Goal: Information Seeking & Learning: Learn about a topic

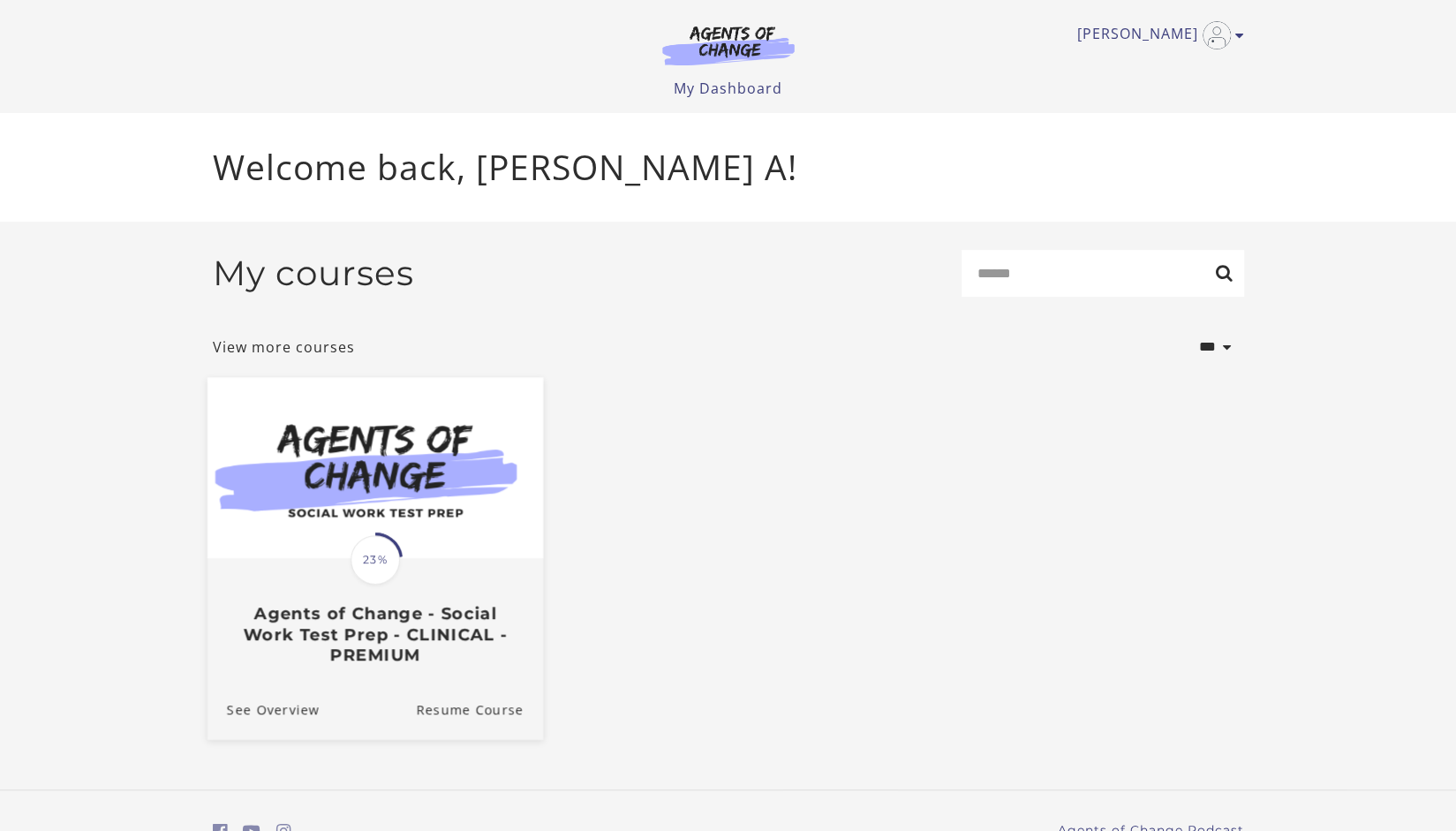
click at [456, 486] on img at bounding box center [374, 468] width 335 height 181
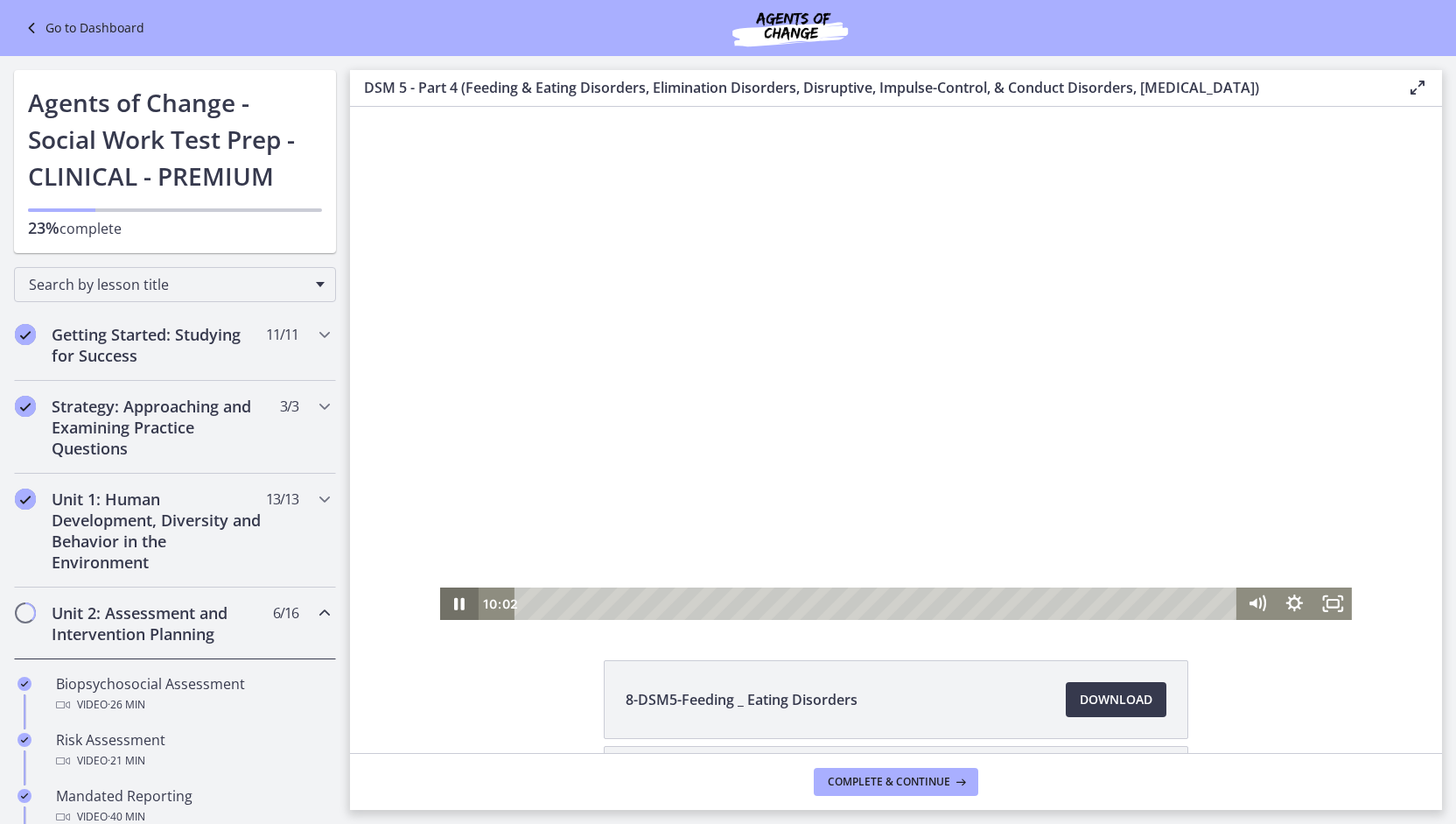
click at [453, 604] on icon "Pause" at bounding box center [459, 603] width 38 height 32
click at [440, 588] on button "Play Video" at bounding box center [459, 603] width 38 height 32
click at [453, 604] on icon "Pause" at bounding box center [459, 603] width 38 height 32
click at [453, 604] on icon "Pause" at bounding box center [459, 603] width 45 height 39
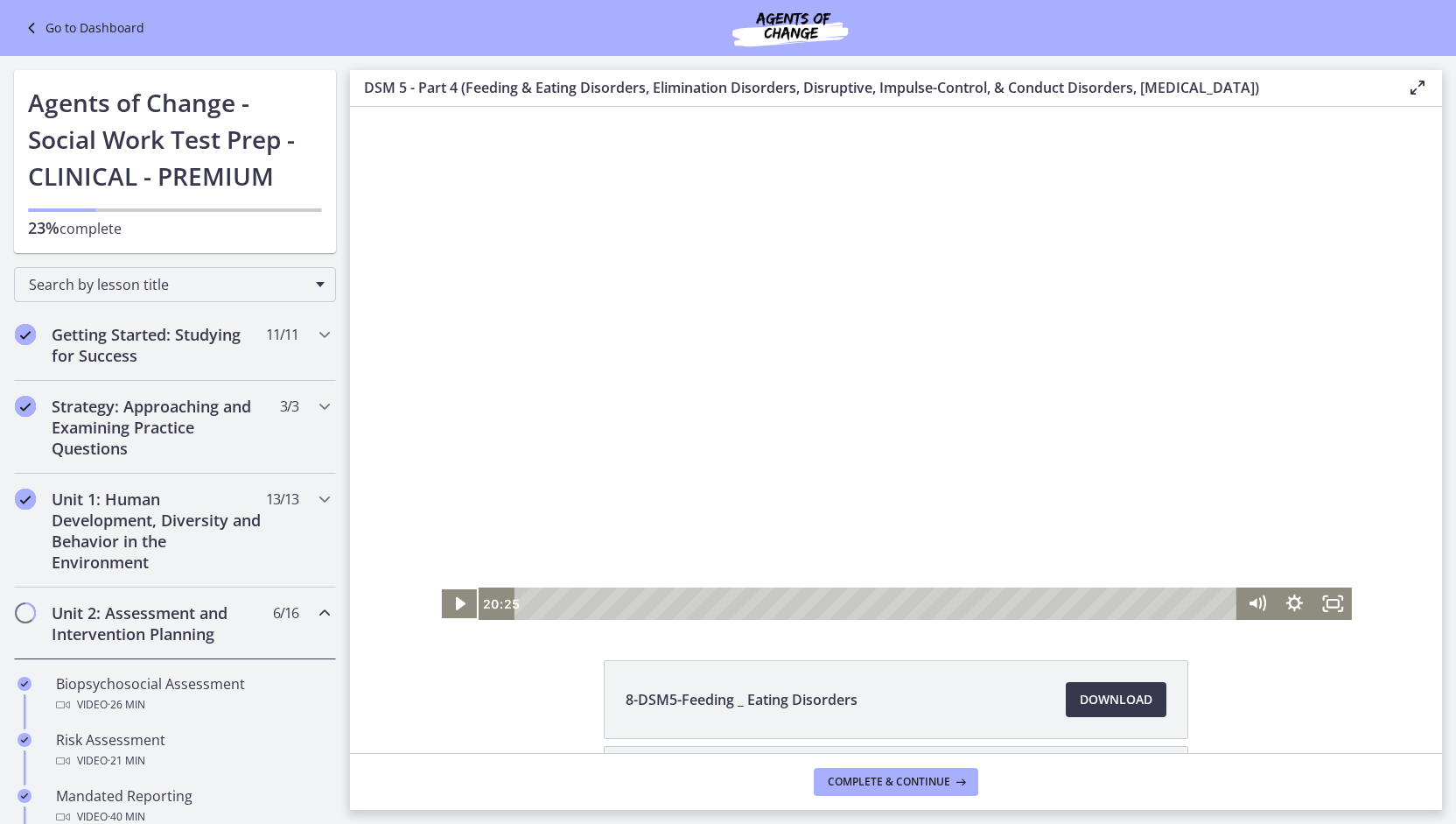
click at [440, 588] on button "Play Video" at bounding box center [459, 603] width 38 height 32
click at [440, 588] on button "Pause" at bounding box center [459, 603] width 38 height 32
click at [440, 588] on button "Play Video" at bounding box center [459, 603] width 38 height 32
click at [1125, 603] on div "23:11" at bounding box center [877, 603] width 699 height 32
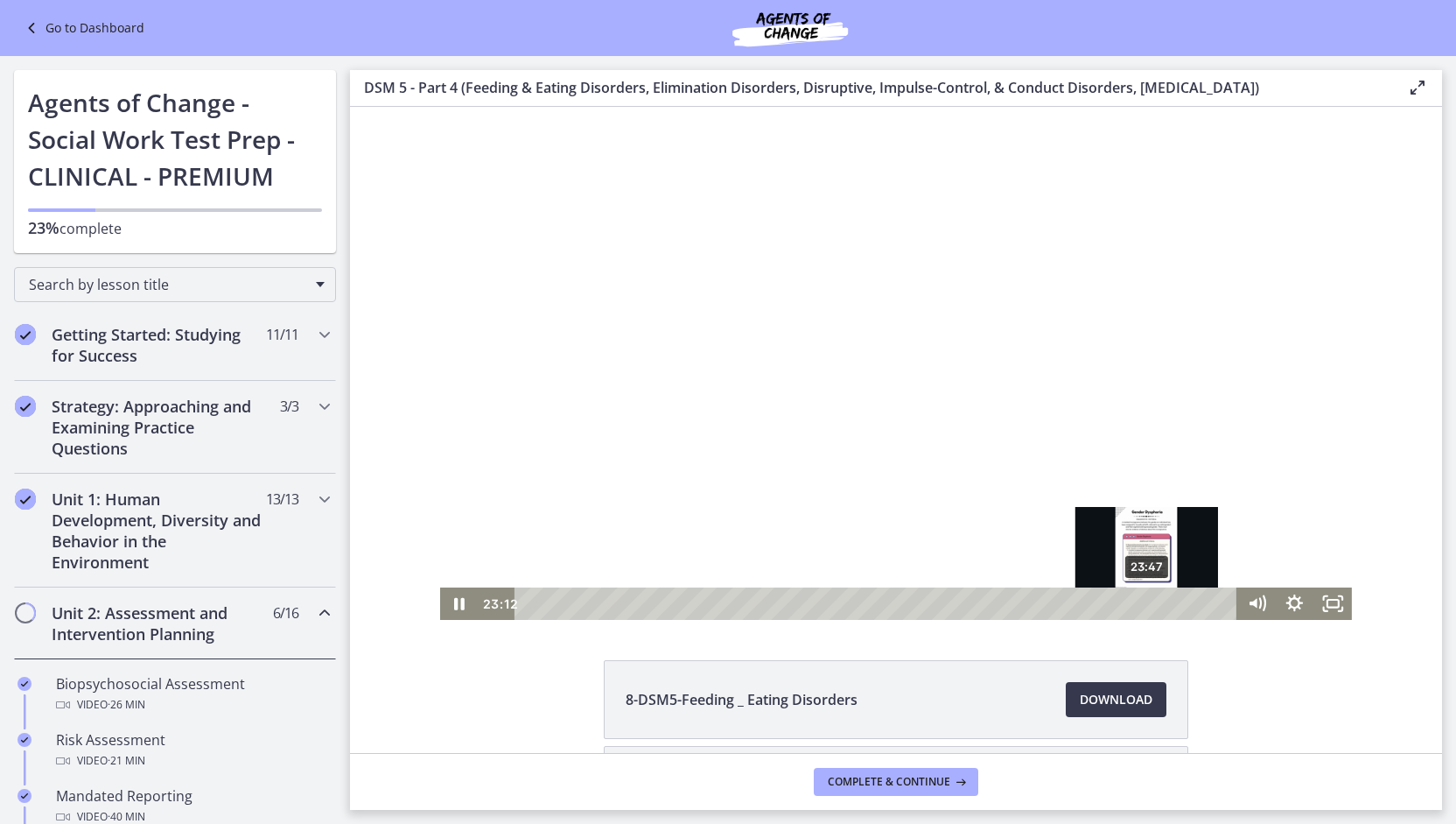
click at [1141, 603] on div "23:47" at bounding box center [877, 603] width 699 height 32
click at [1161, 607] on div "24:31" at bounding box center [877, 603] width 699 height 32
click at [1153, 609] on div "24:15" at bounding box center [877, 603] width 699 height 32
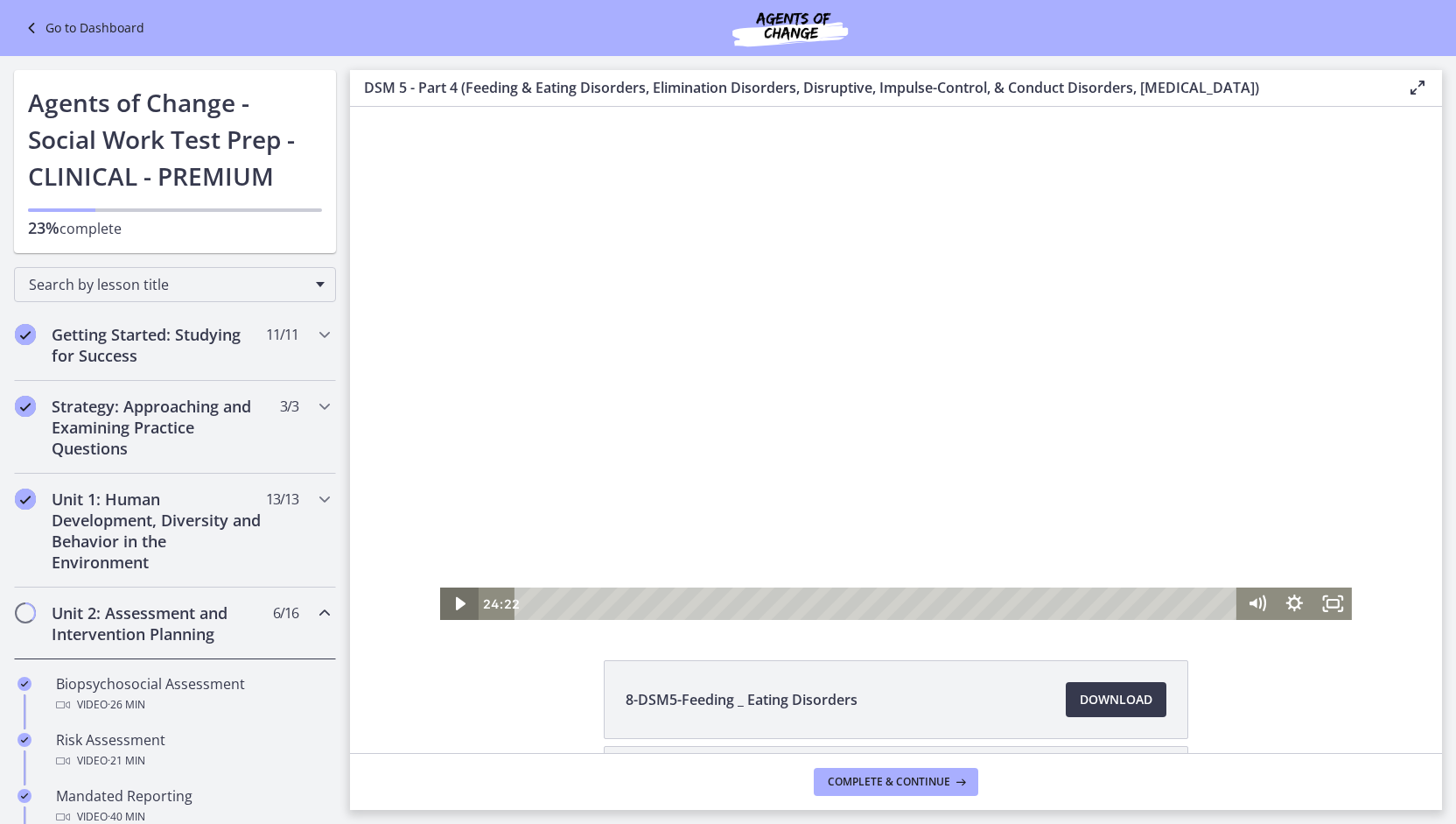
click at [451, 592] on icon "Play Video" at bounding box center [461, 603] width 38 height 32
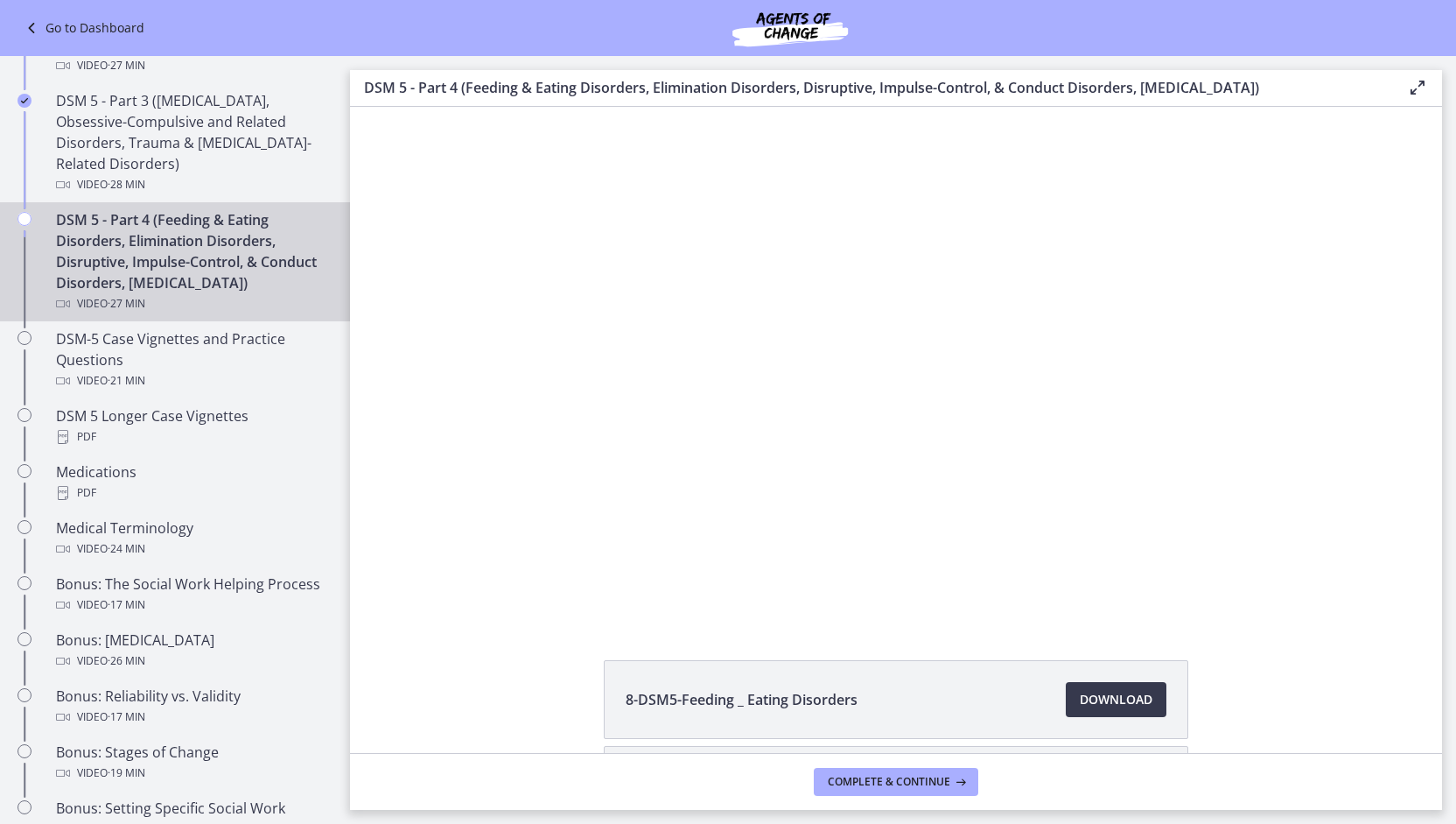
drag, startPoint x: 338, startPoint y: 201, endPoint x: 41, endPoint y: 360, distance: 336.9
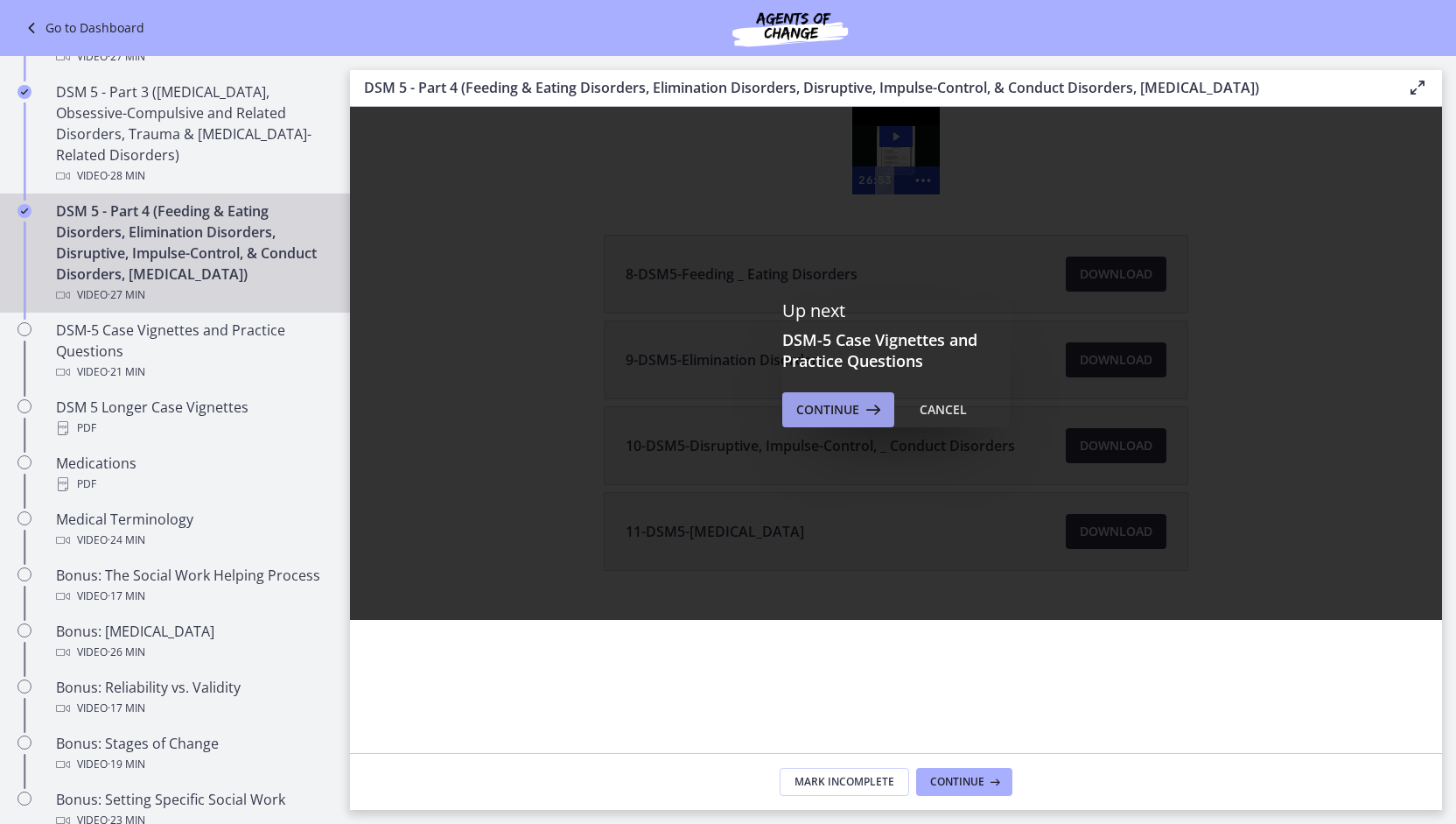
click at [821, 407] on span "Continue" at bounding box center [827, 409] width 63 height 21
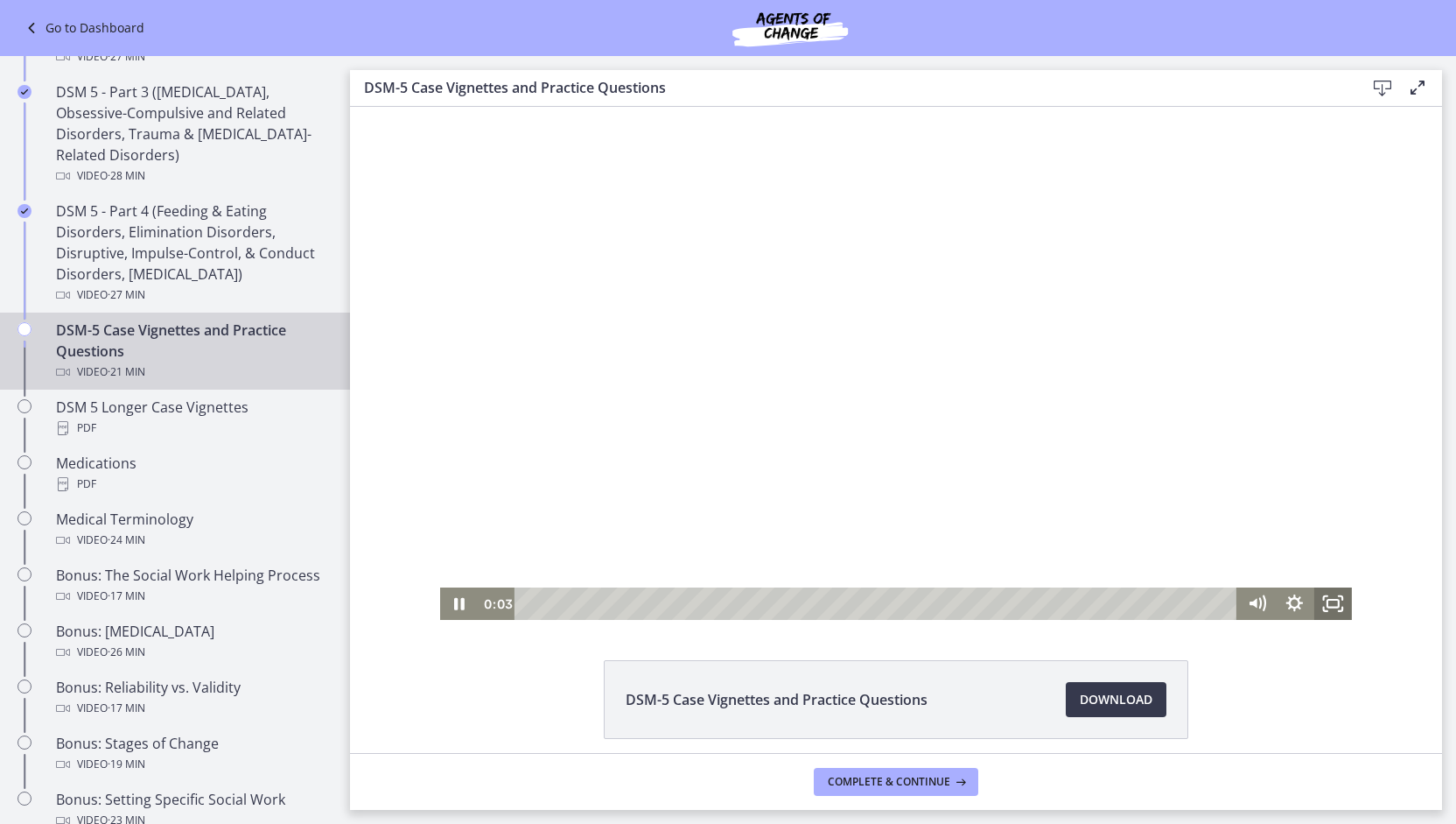
click at [1327, 605] on icon "Fullscreen" at bounding box center [1331, 603] width 38 height 32
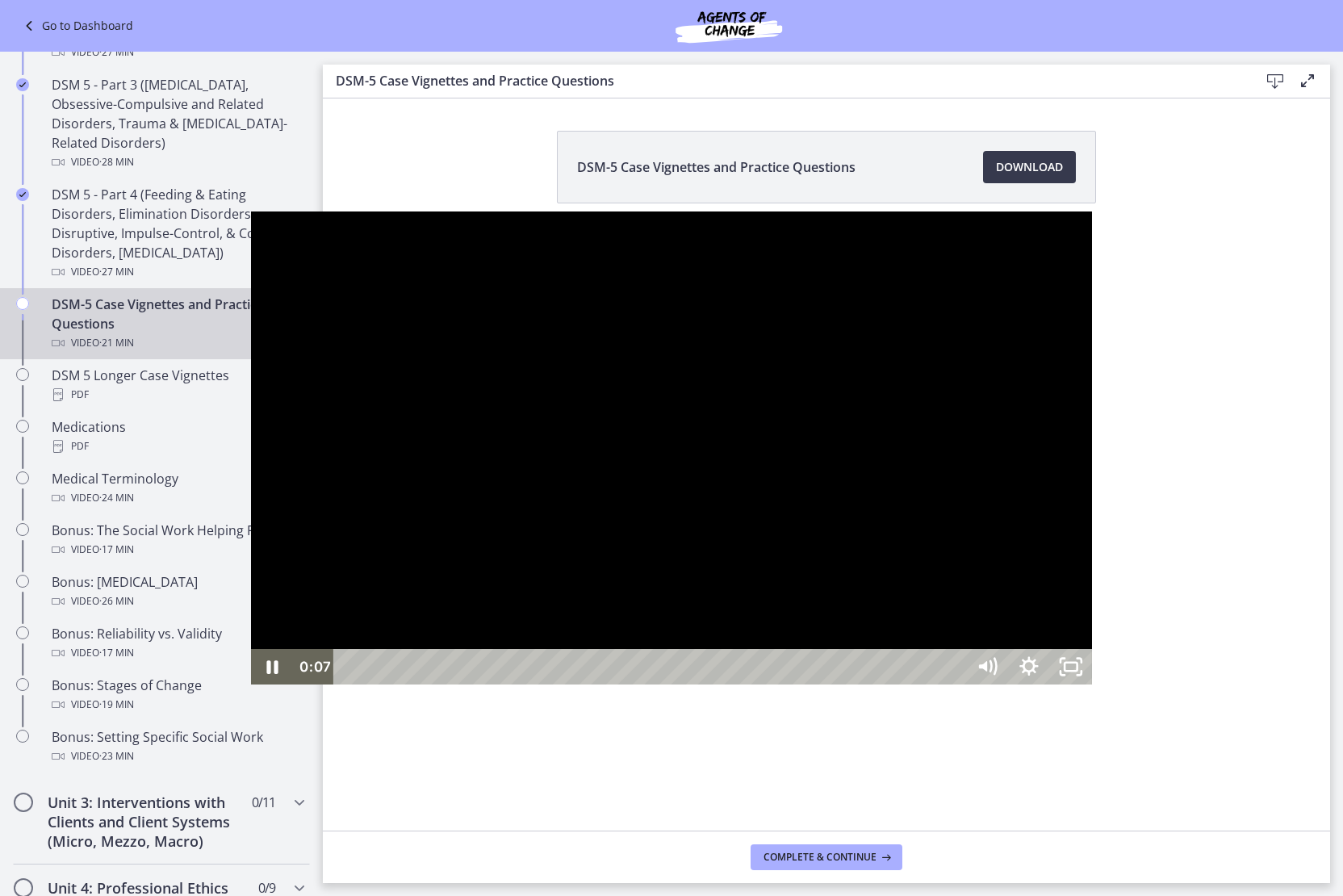
click at [251, 685] on div at bounding box center [671, 447] width 841 height 473
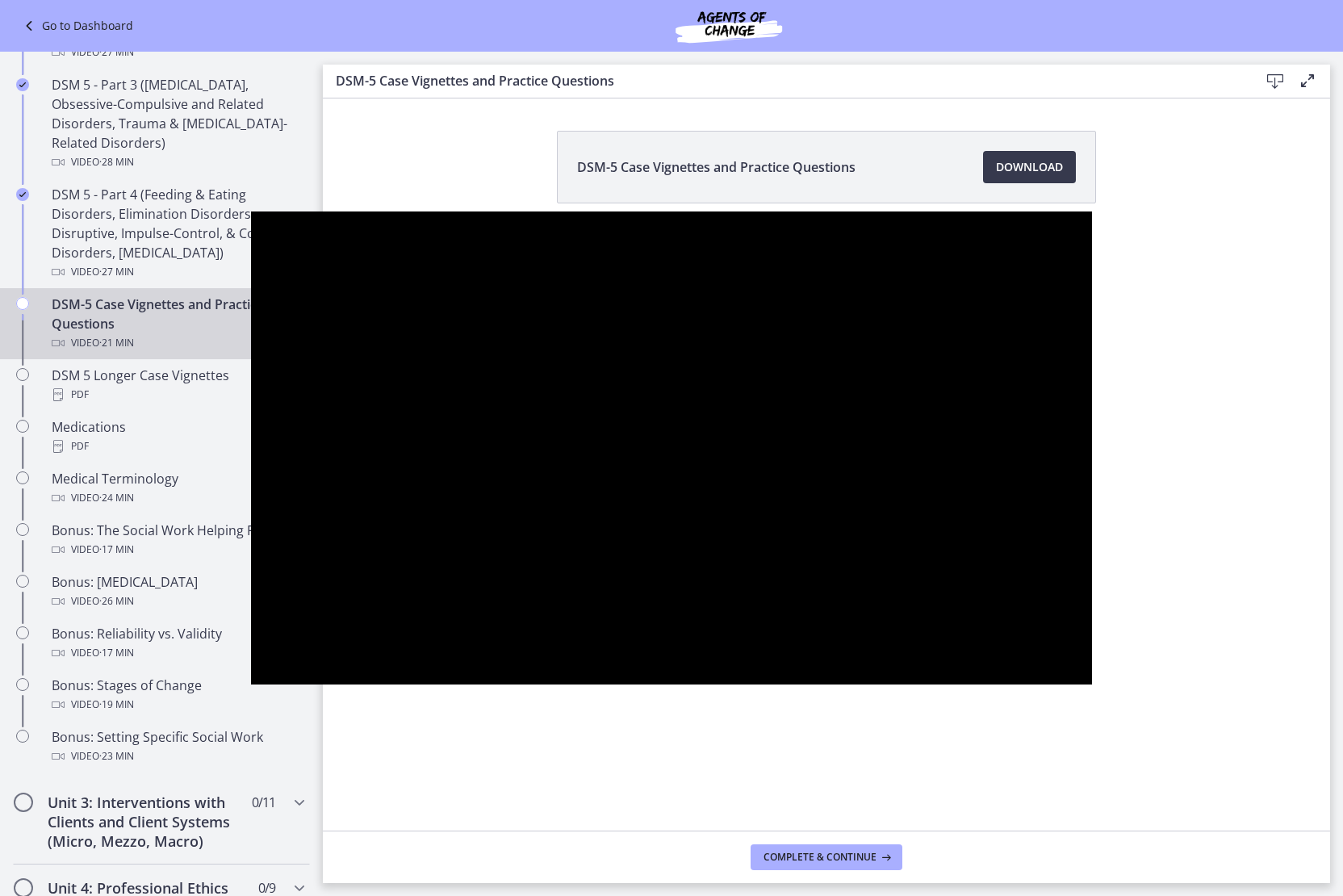
click at [251, 211] on button "Play Video: cmpffbaq9n7s72sd296g.mp4" at bounding box center [251, 211] width 1 height 1
click at [251, 211] on button "Pause: cmpffbaq9n7s72sd296g.mp4" at bounding box center [251, 211] width 1 height 1
click at [251, 211] on button "Play Video: cmpffbaq9n7s72sd296g.mp4" at bounding box center [251, 211] width 1 height 1
click at [251, 211] on button "Pause: cmpffbaq9n7s72sd296g.mp4" at bounding box center [251, 211] width 1 height 1
click at [251, 211] on button "Play Video: cmpffbaq9n7s72sd296g.mp4" at bounding box center [251, 211] width 1 height 1
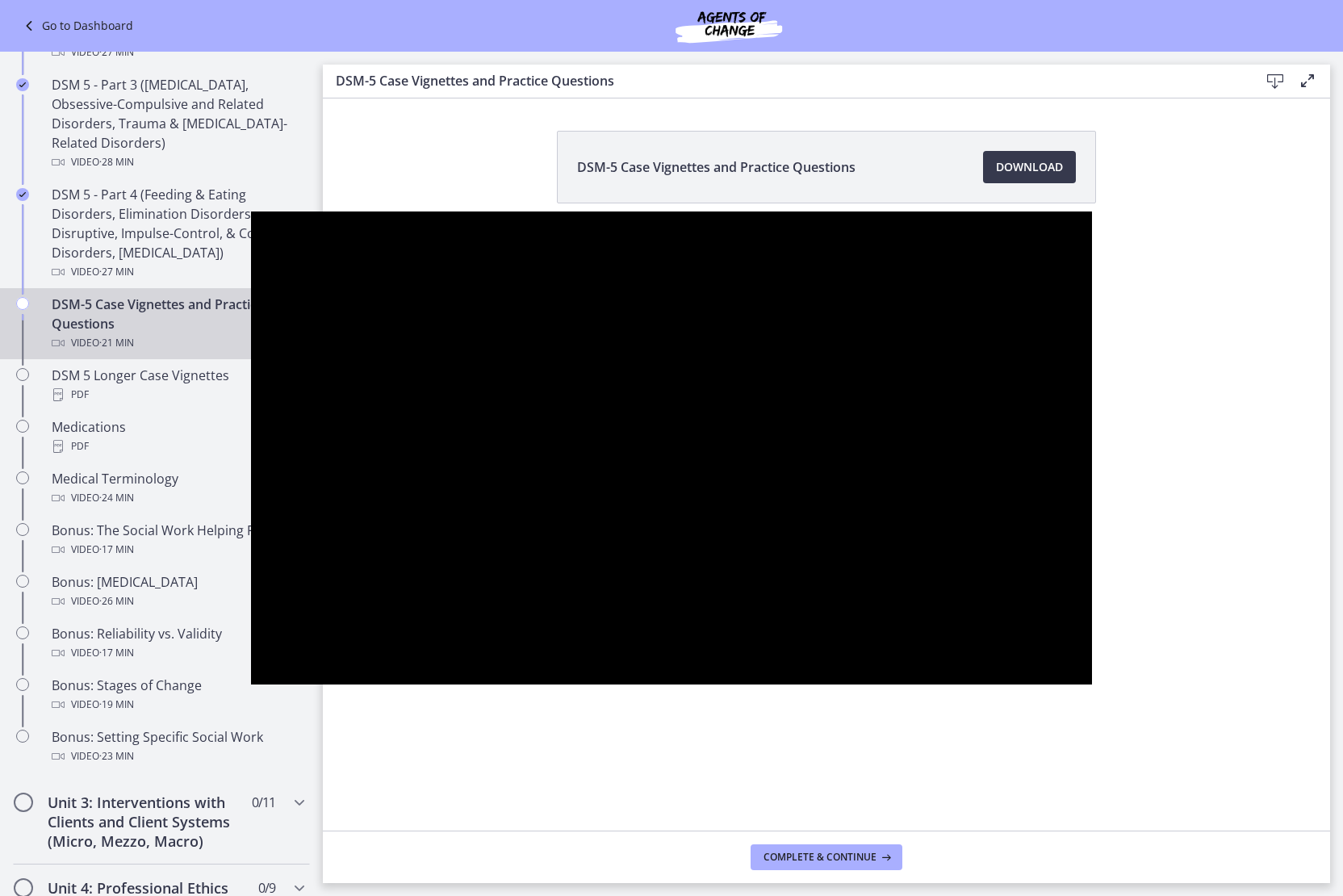
click at [251, 211] on button "Pause: cmpffbaq9n7s72sd296g.mp4" at bounding box center [251, 211] width 1 height 1
click at [251, 211] on button "Play Video: cmpffbaq9n7s72sd296g.mp4" at bounding box center [251, 211] width 1 height 1
click at [251, 211] on button "Pause: cmpffbaq9n7s72sd296g.mp4" at bounding box center [251, 211] width 1 height 1
click at [251, 211] on button "Play Video: cmpffbaq9n7s72sd296g.mp4" at bounding box center [251, 211] width 1 height 1
click at [251, 211] on button "Pause: cmpffbaq9n7s72sd296g.mp4" at bounding box center [251, 211] width 1 height 1
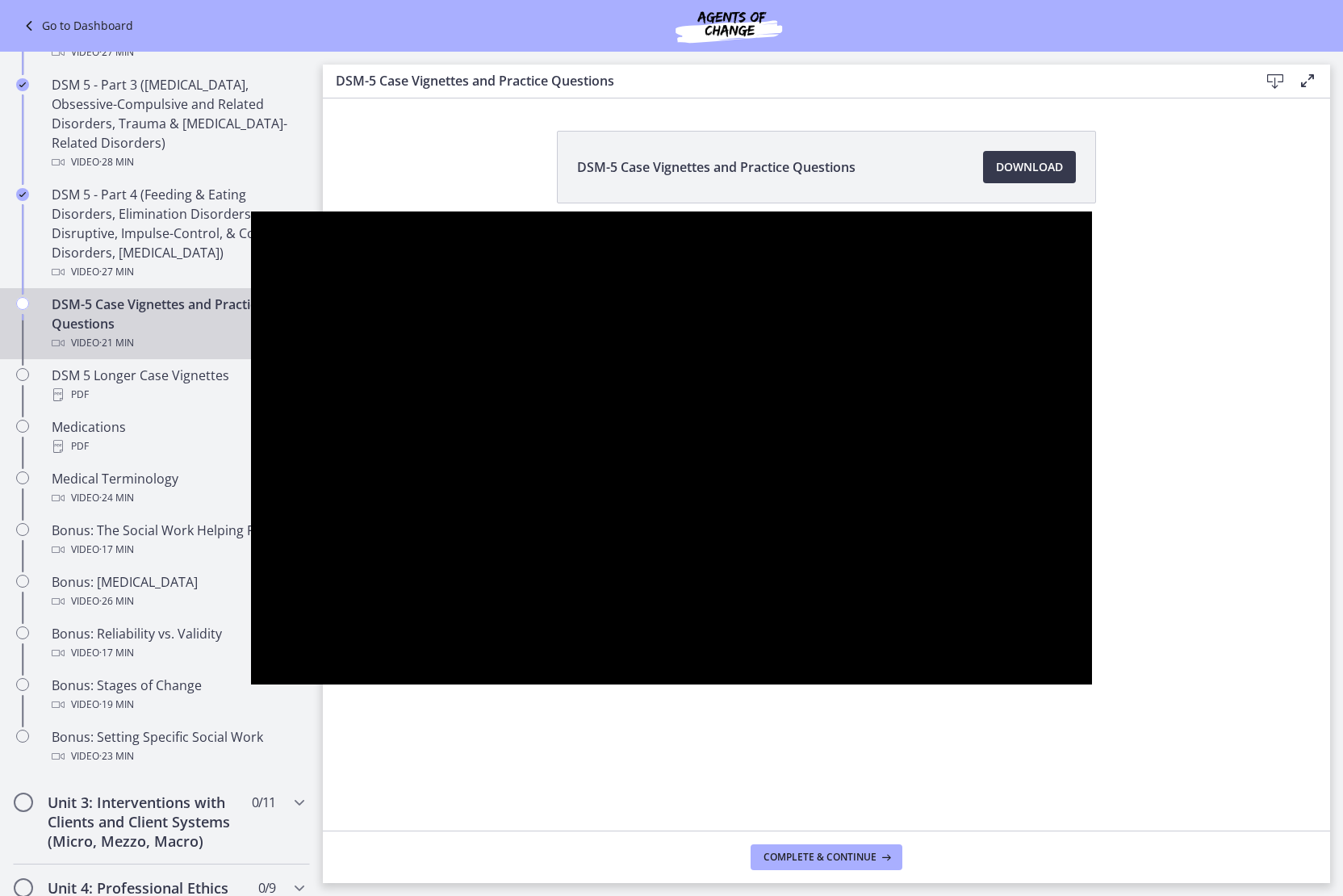
click at [251, 211] on button "Play Video: cmpffbaq9n7s72sd296g.mp4" at bounding box center [251, 211] width 1 height 1
click at [251, 211] on button "Pause: cmpffbaq9n7s72sd296g.mp4" at bounding box center [251, 211] width 1 height 1
click at [251, 211] on button "Play Video: cmpffbaq9n7s72sd296g.mp4" at bounding box center [251, 211] width 1 height 1
click at [251, 211] on button "Pause: cmpffbaq9n7s72sd296g.mp4" at bounding box center [251, 211] width 1 height 1
click at [251, 211] on button "Play Video: cmpffbaq9n7s72sd296g.mp4" at bounding box center [251, 211] width 1 height 1
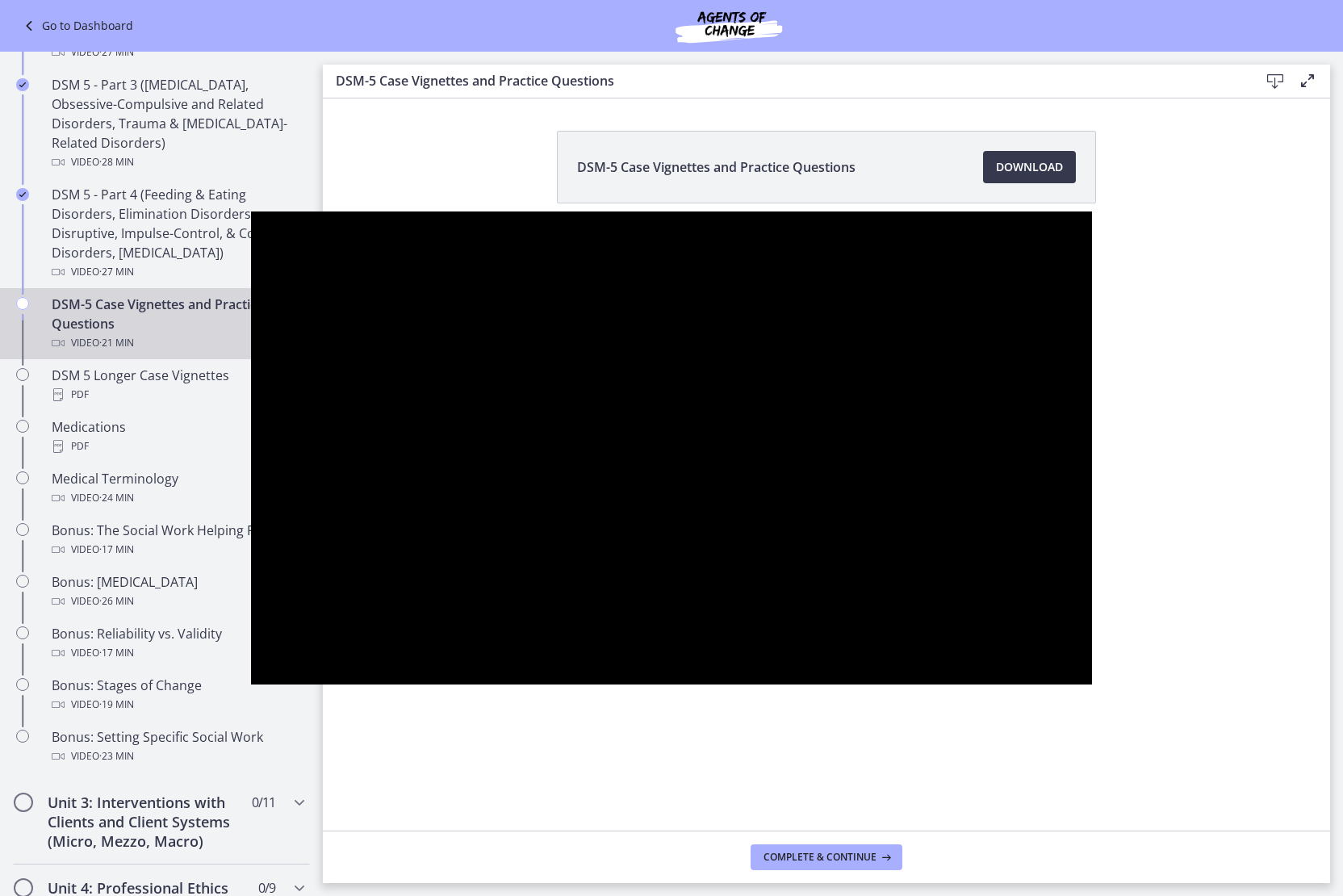
click at [251, 211] on button "Pause: cmpffbaq9n7s72sd296g.mp4" at bounding box center [251, 211] width 1 height 1
click at [251, 211] on button "Play Video: cmpffbaq9n7s72sd296g.mp4" at bounding box center [251, 211] width 1 height 1
click at [251, 211] on button "Pause: cmpffbaq9n7s72sd296g.mp4" at bounding box center [251, 211] width 1 height 1
click at [251, 211] on button "Play Video: cmpffbaq9n7s72sd296g.mp4" at bounding box center [251, 211] width 1 height 1
click at [251, 211] on button "Pause: cmpffbaq9n7s72sd296g.mp4" at bounding box center [251, 211] width 1 height 1
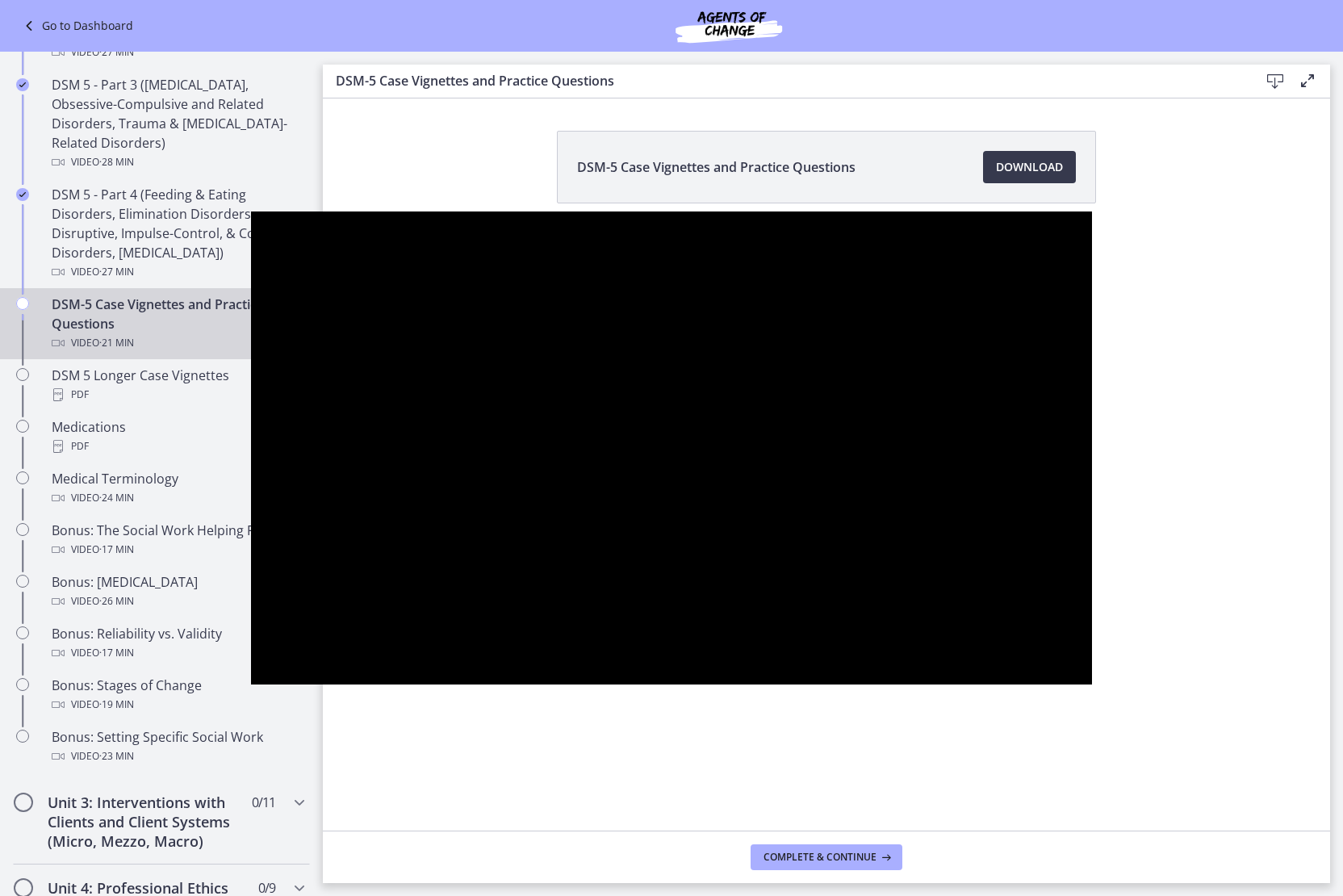
click at [251, 211] on button "Play Video: cmpffbaq9n7s72sd296g.mp4" at bounding box center [251, 211] width 1 height 1
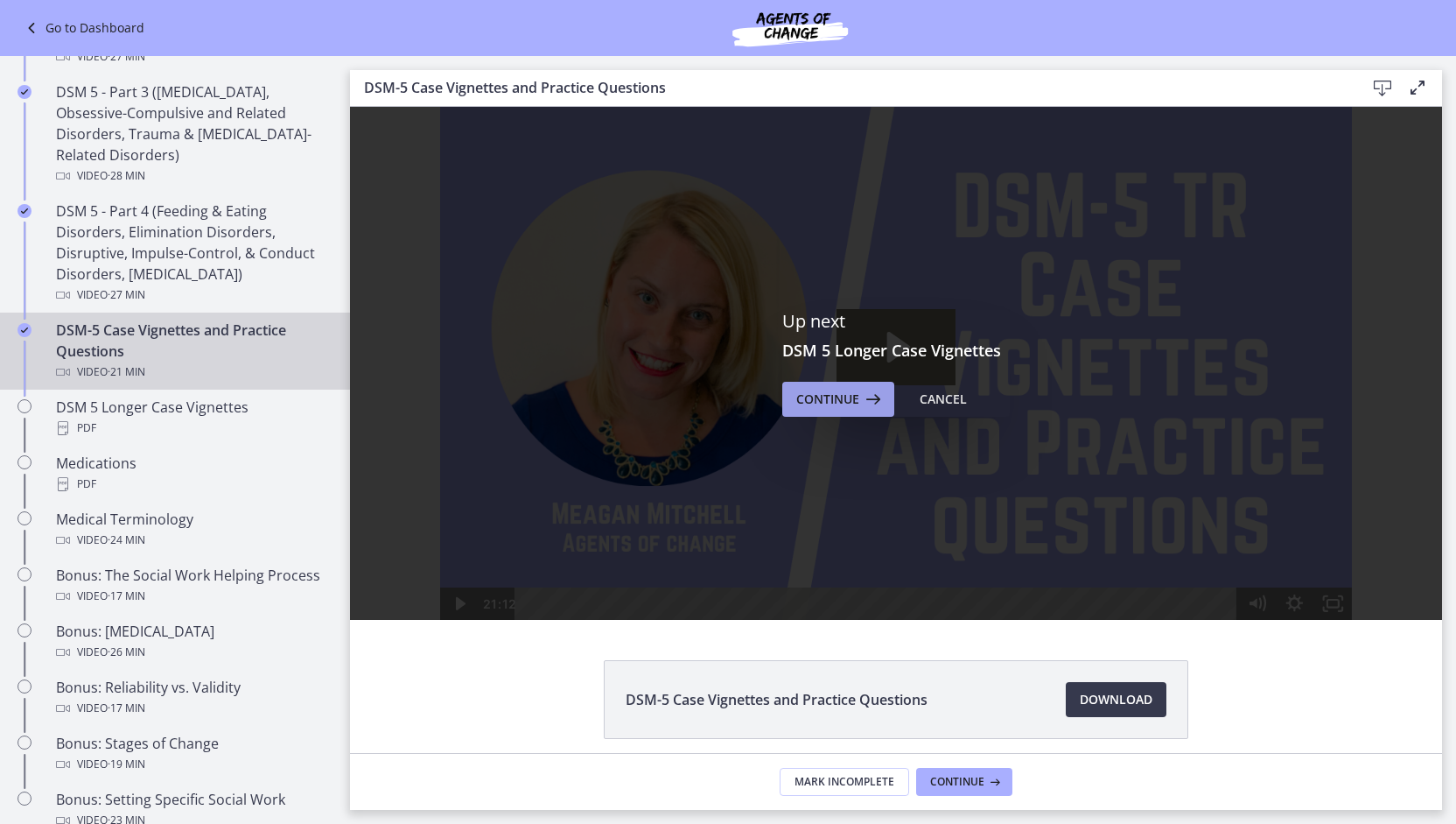
click at [842, 398] on span "Continue" at bounding box center [827, 399] width 63 height 21
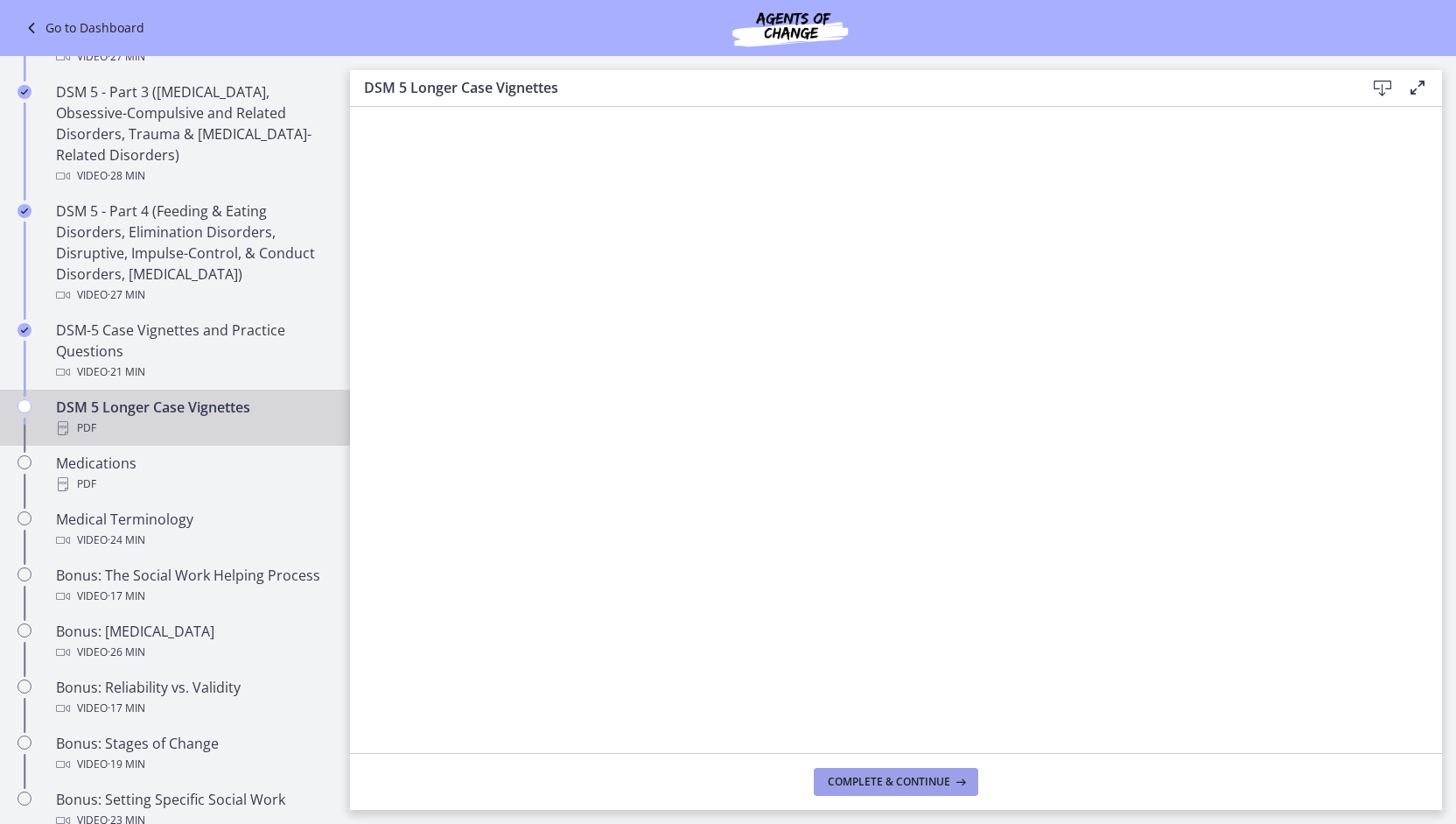
click at [875, 779] on span "Complete & continue" at bounding box center [888, 782] width 123 height 14
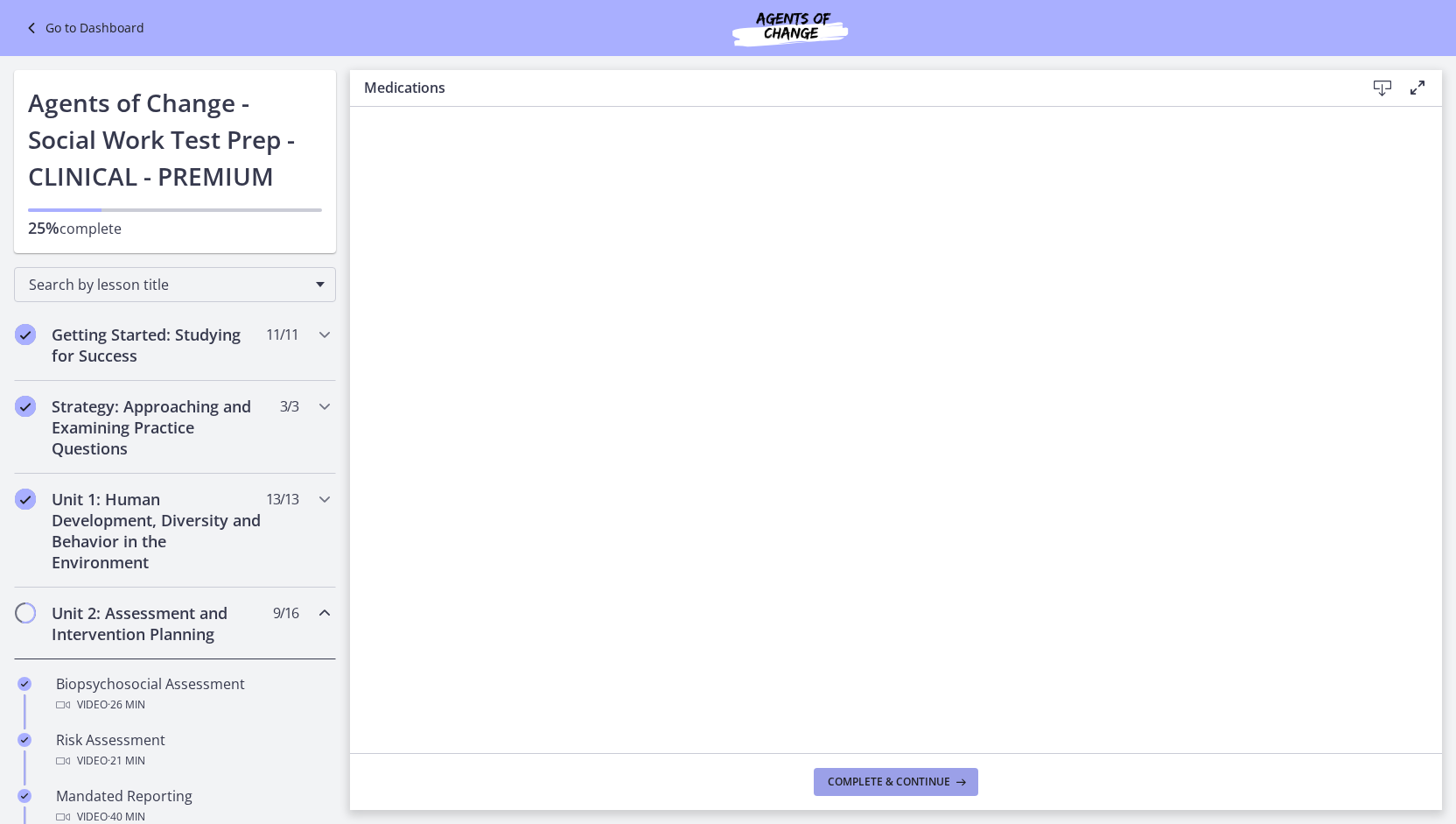
click at [866, 781] on span "Complete & continue" at bounding box center [888, 782] width 123 height 14
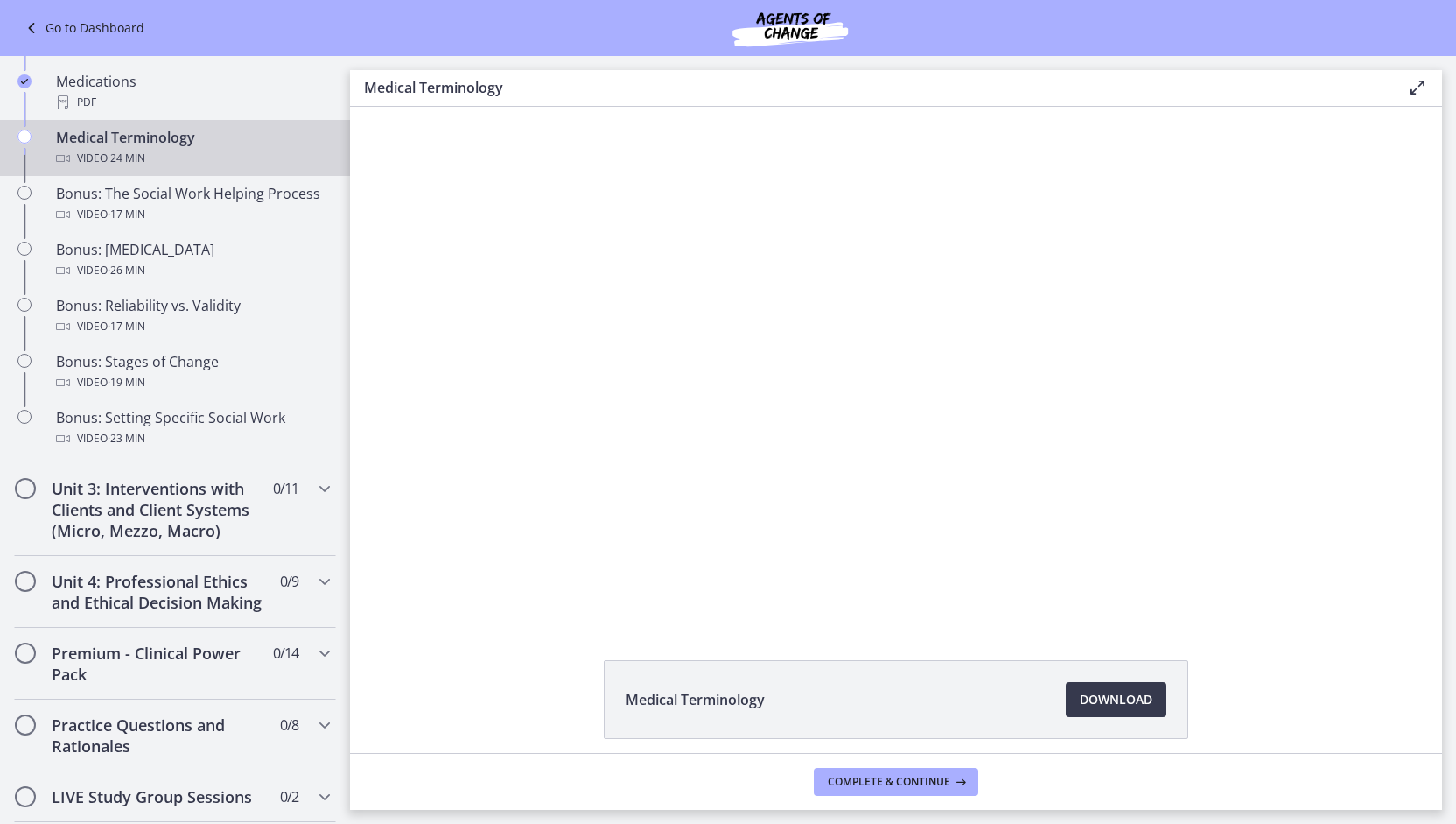
scroll to position [1316, 0]
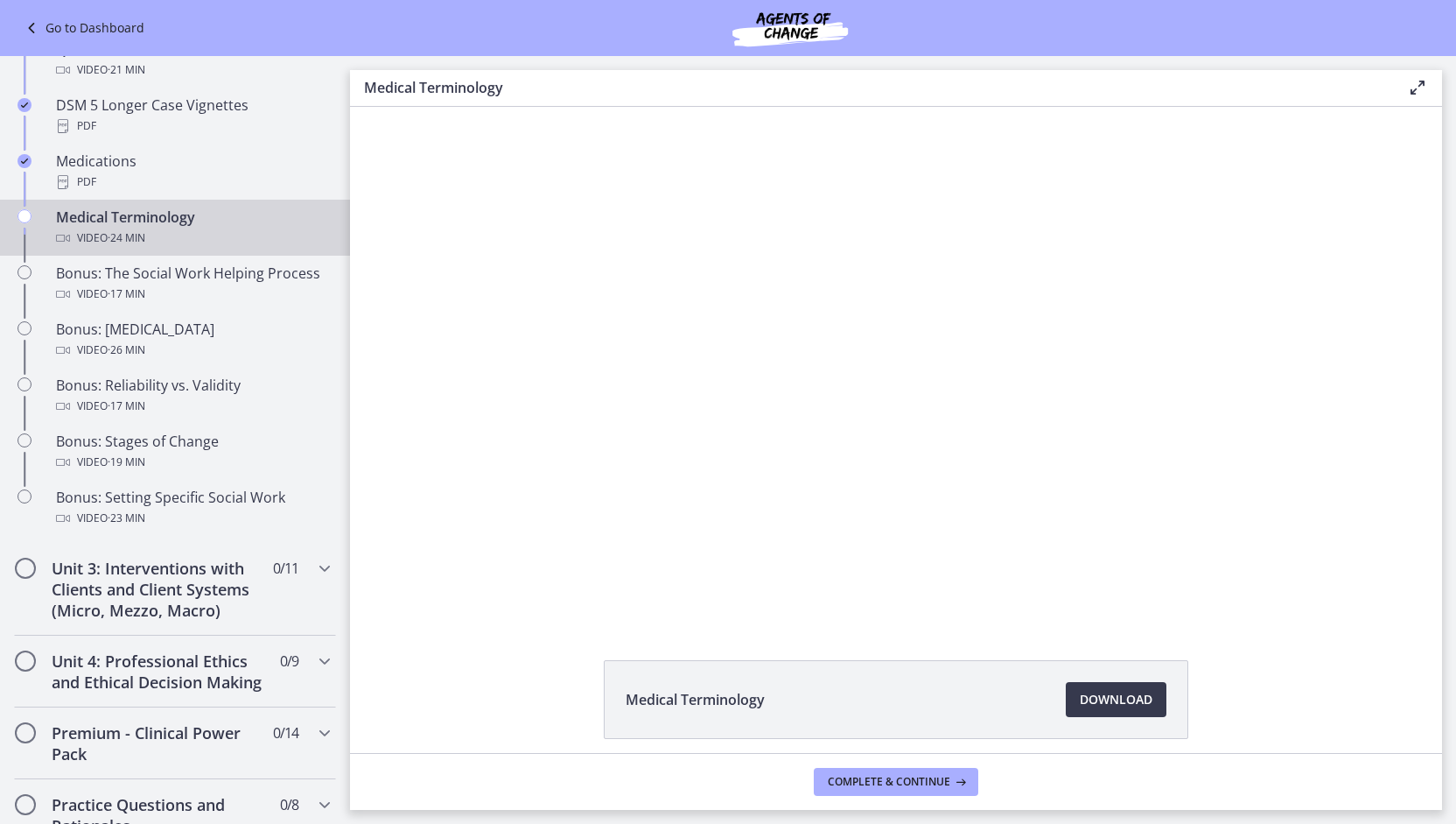
drag, startPoint x: 342, startPoint y: 212, endPoint x: 33, endPoint y: 459, distance: 395.6
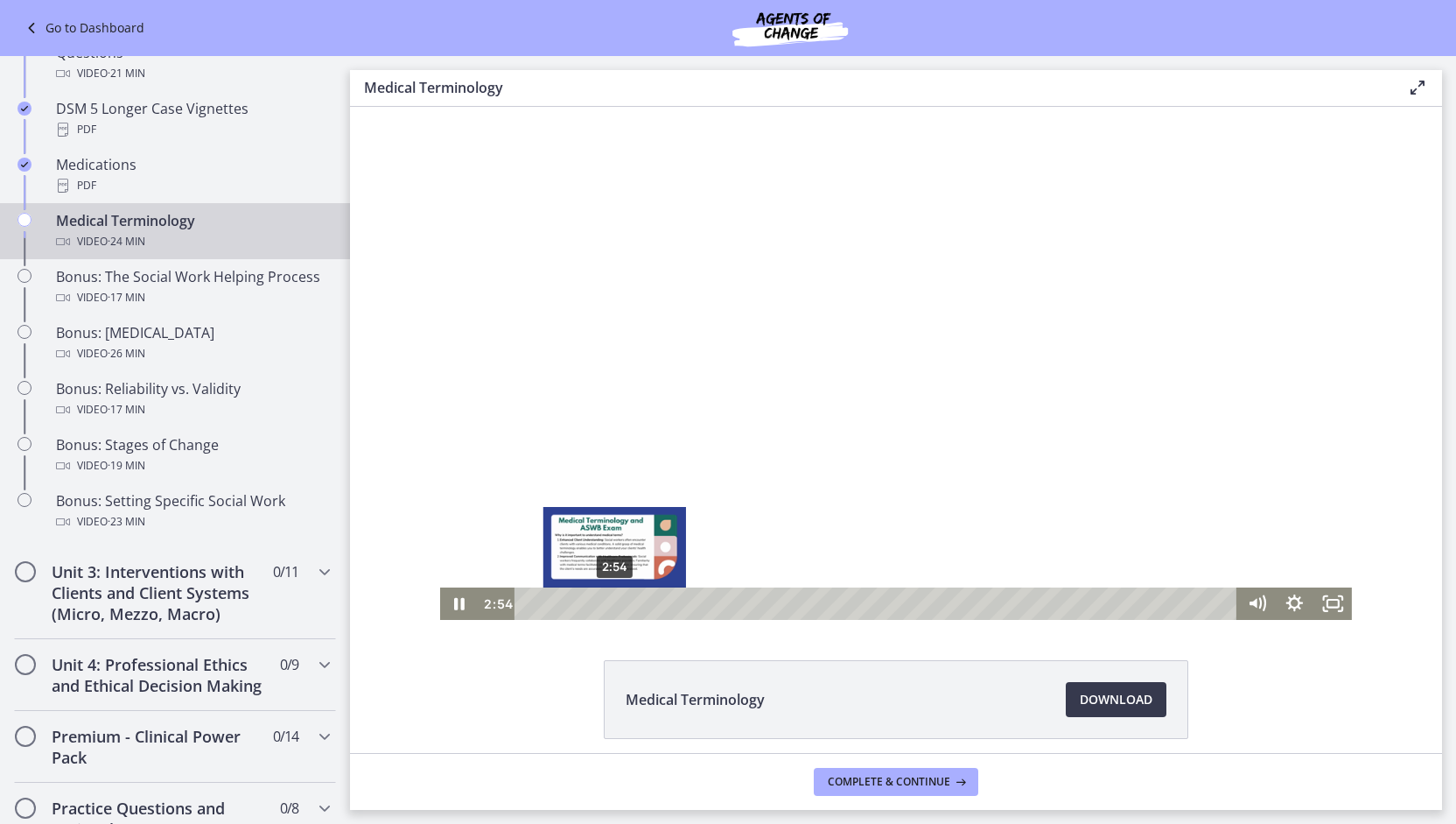
click at [608, 601] on div "2:54" at bounding box center [877, 603] width 699 height 32
click at [618, 603] on div "3:14" at bounding box center [877, 603] width 699 height 32
click at [631, 603] on div "3:42" at bounding box center [877, 603] width 699 height 32
click at [641, 608] on div "4:00" at bounding box center [877, 603] width 699 height 32
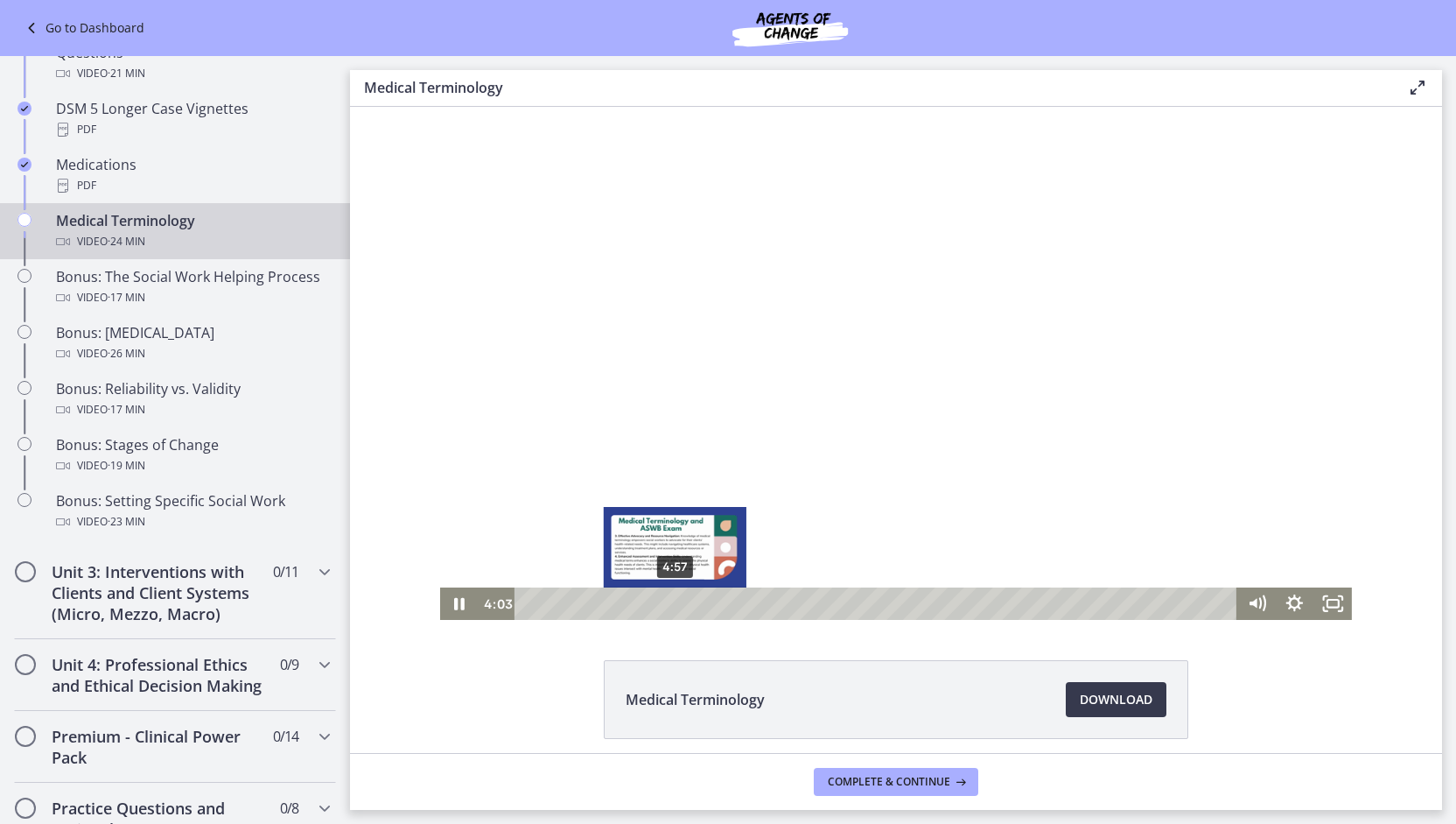
click at [668, 606] on div "4:57" at bounding box center [877, 603] width 699 height 32
click at [704, 601] on div "6:07" at bounding box center [877, 603] width 699 height 32
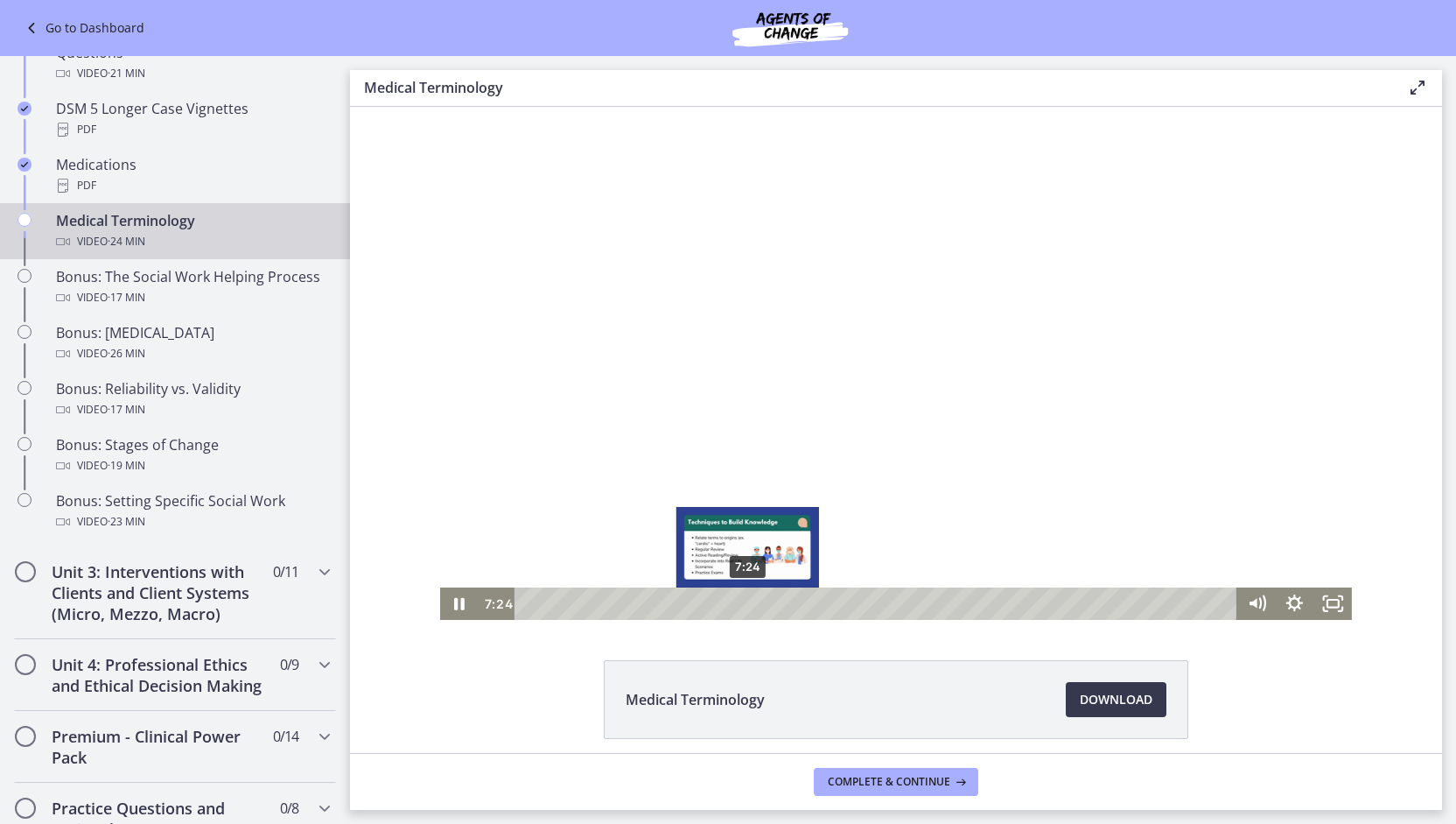
click at [741, 605] on div "7:24" at bounding box center [877, 603] width 699 height 32
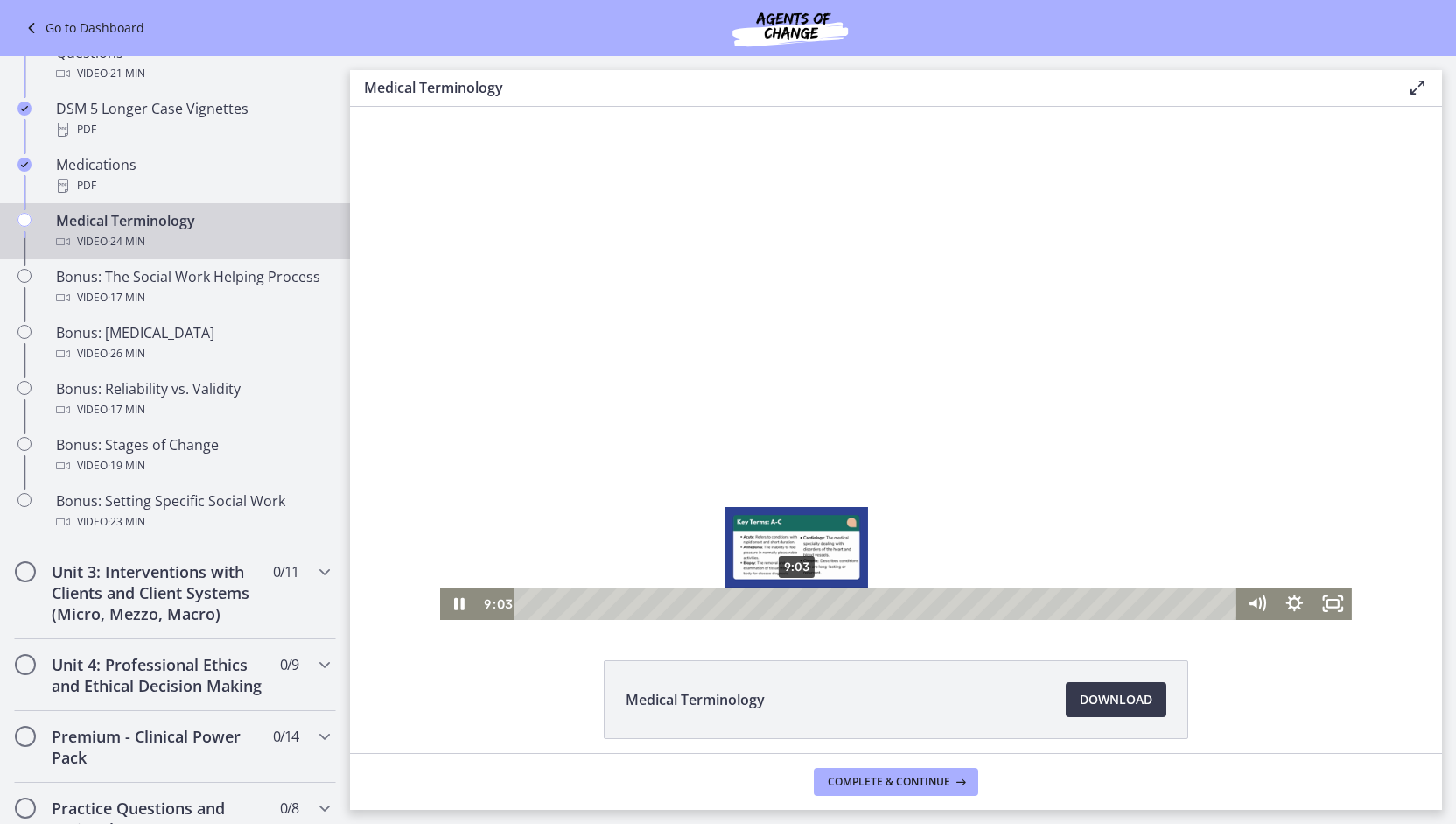
click at [790, 603] on div "9:03" at bounding box center [877, 603] width 699 height 32
click at [806, 606] on div "9:35" at bounding box center [877, 603] width 699 height 32
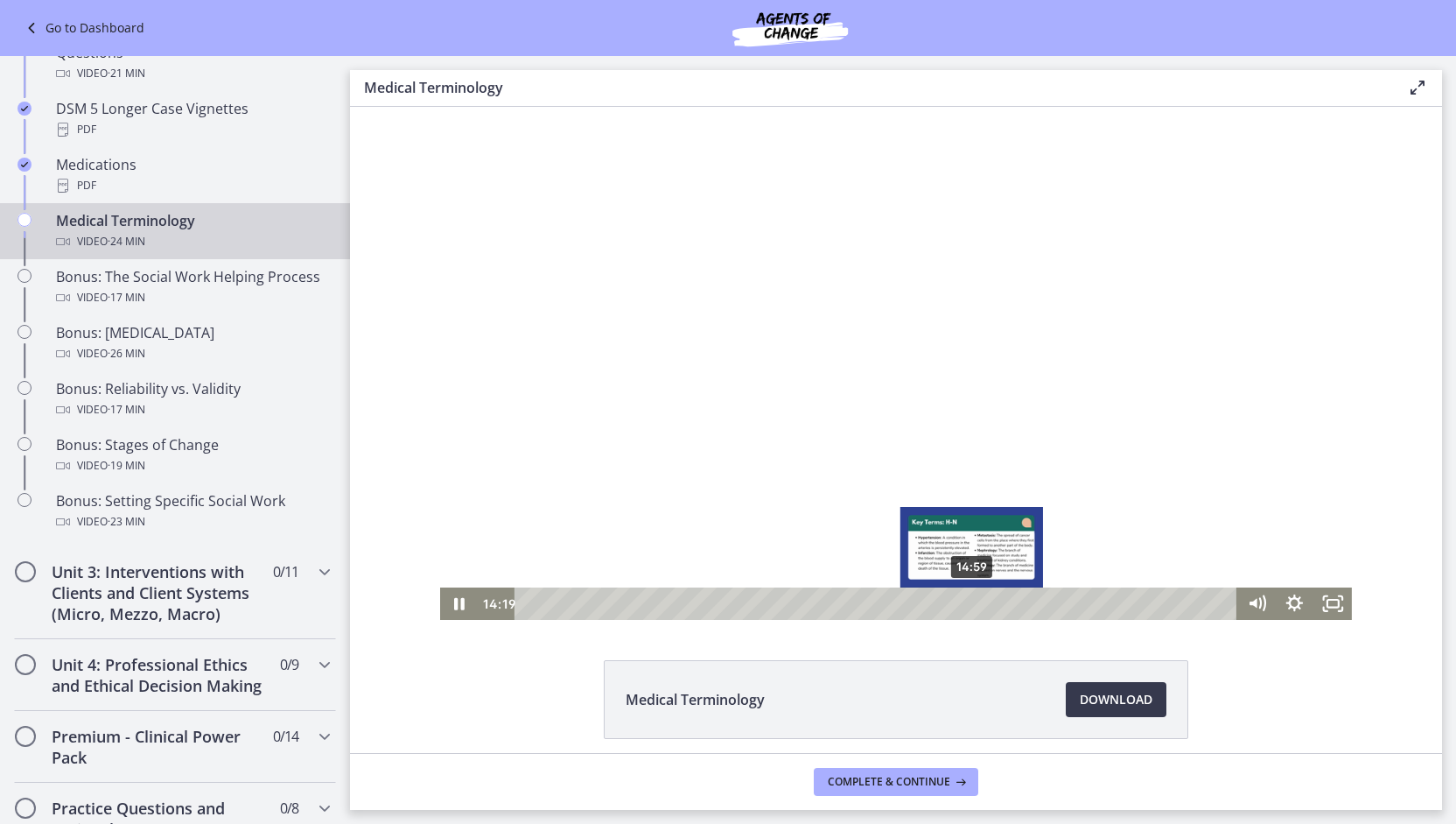
click at [966, 601] on div "14:59" at bounding box center [877, 603] width 699 height 32
click at [966, 601] on div "Playbar" at bounding box center [970, 602] width 10 height 10
click at [990, 605] on div "15:47" at bounding box center [877, 603] width 699 height 32
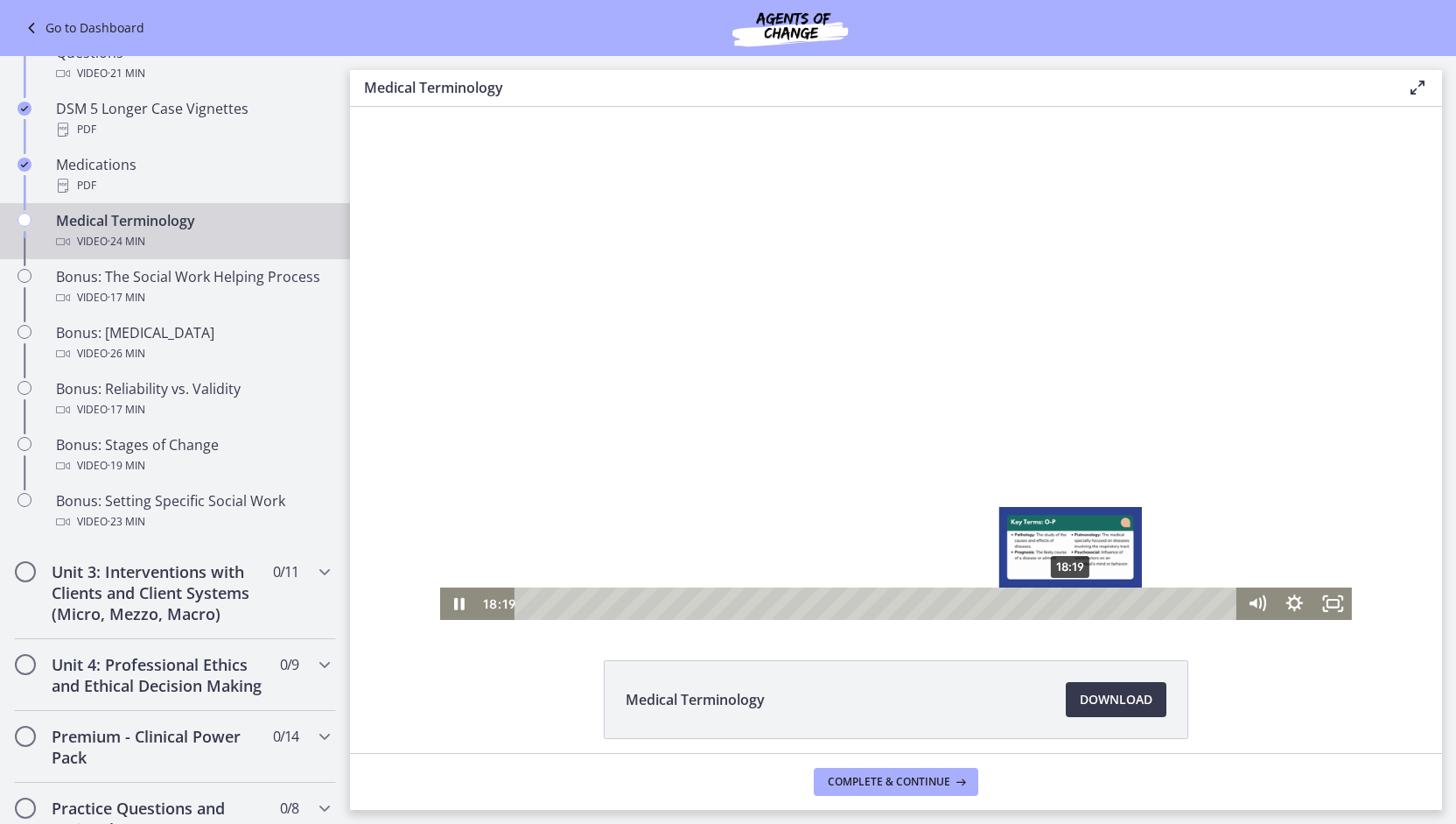
click at [1065, 607] on div "18:19" at bounding box center [877, 603] width 699 height 32
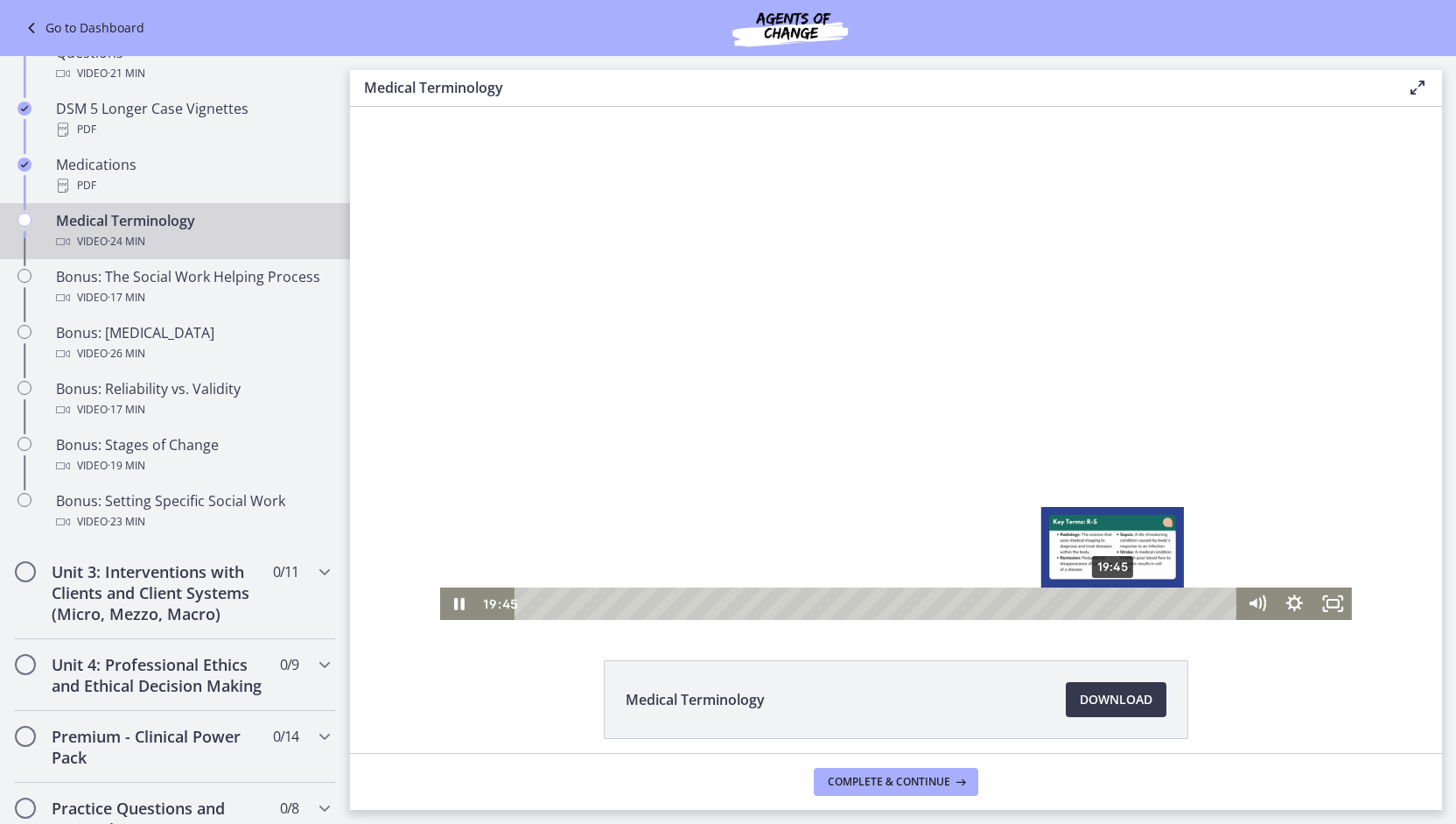
click at [1107, 603] on div "19:45" at bounding box center [877, 603] width 699 height 32
click at [1140, 601] on div "20:52" at bounding box center [877, 603] width 699 height 32
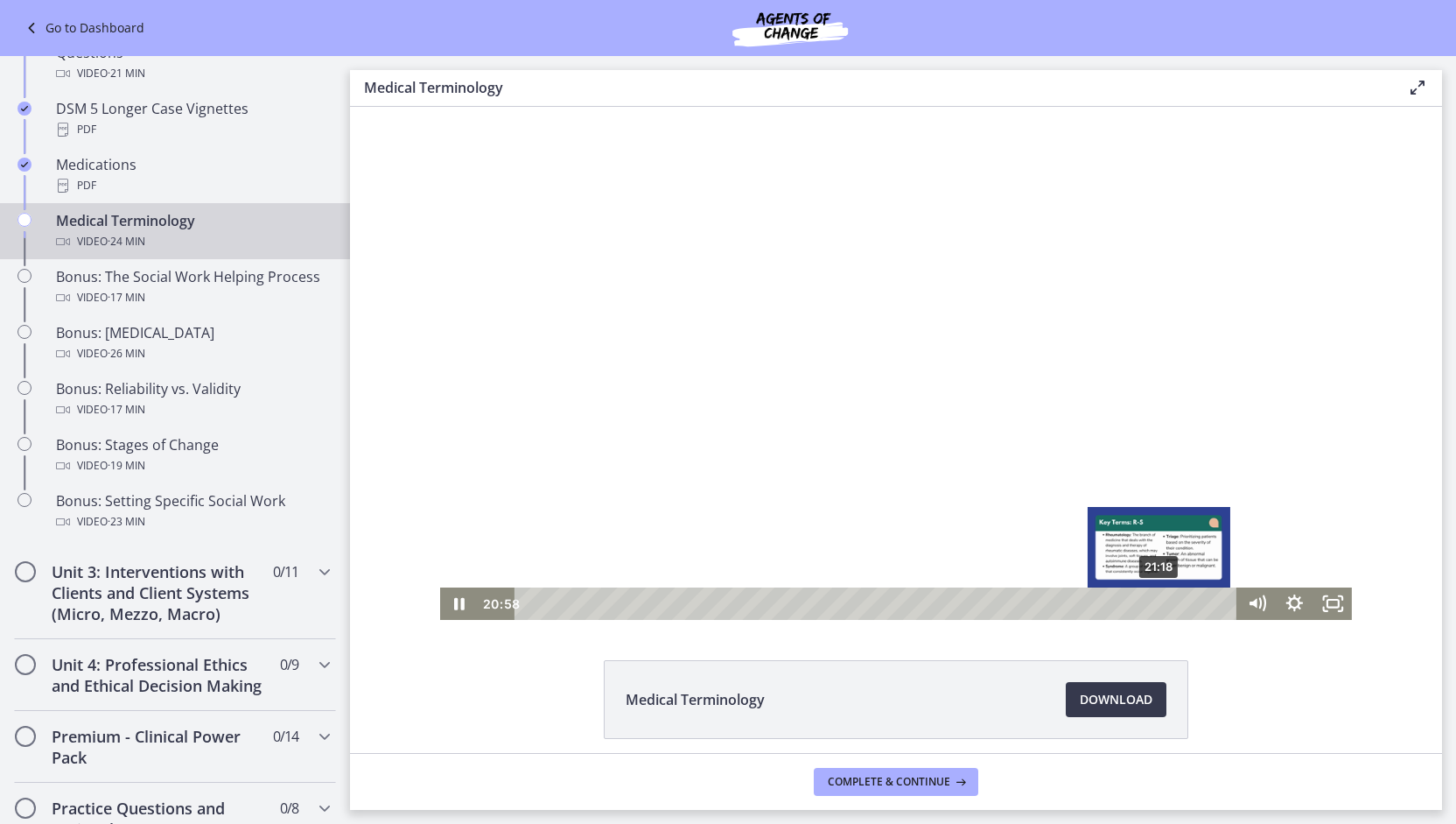
click at [1153, 601] on div "21:18" at bounding box center [877, 603] width 699 height 32
click at [1144, 603] on div "21:01" at bounding box center [877, 603] width 699 height 32
click at [1137, 602] on div "20:45" at bounding box center [877, 603] width 699 height 32
click at [1147, 605] on div "21:06" at bounding box center [877, 603] width 699 height 32
click at [1165, 607] on div "21:43" at bounding box center [877, 603] width 699 height 32
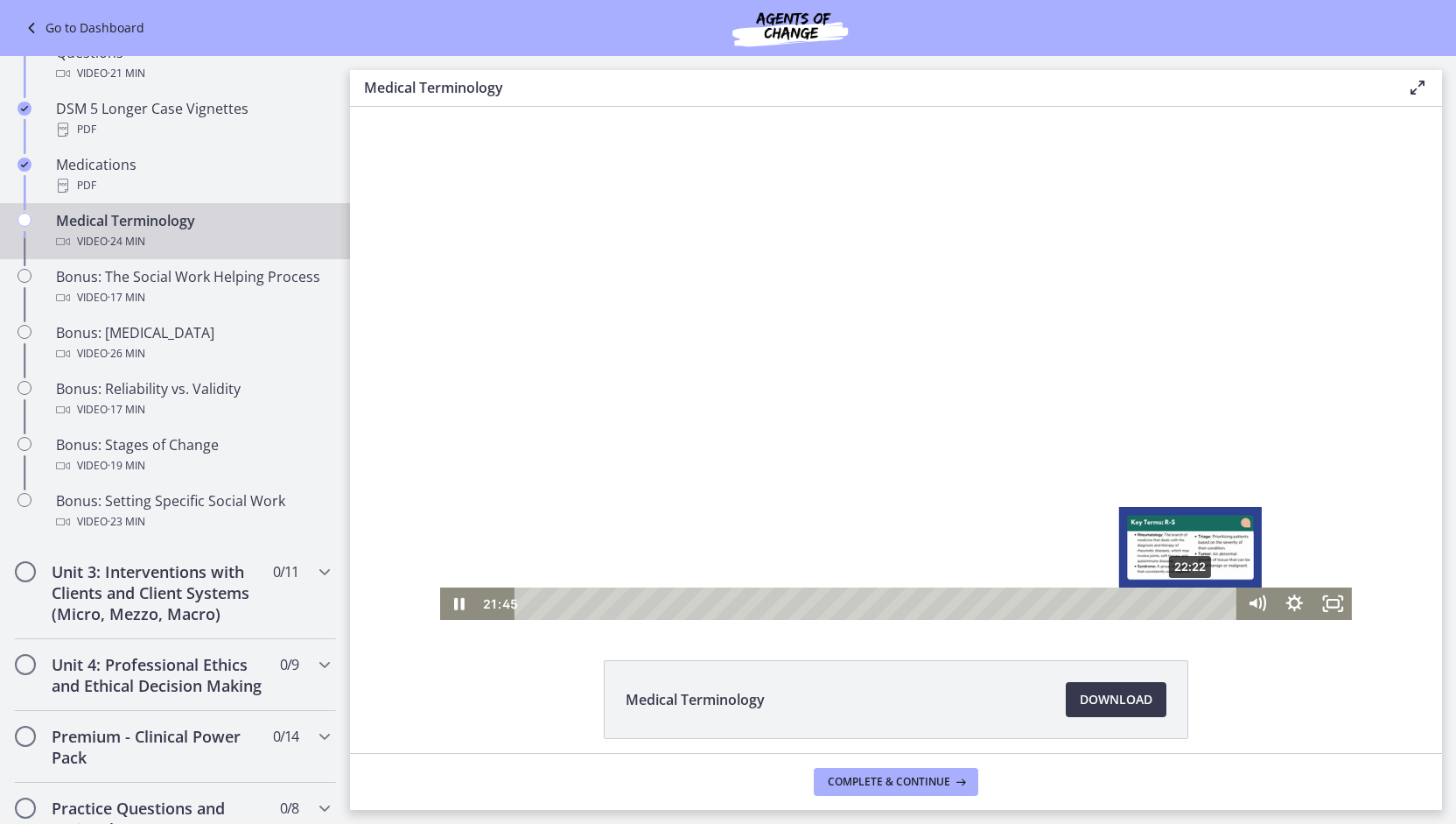
click at [1185, 607] on div "22:22" at bounding box center [877, 603] width 699 height 32
click at [1197, 607] on div "22:49" at bounding box center [877, 603] width 699 height 32
click at [1209, 607] on div "23:12" at bounding box center [877, 603] width 699 height 32
click at [1223, 605] on div "23:37" at bounding box center [877, 603] width 699 height 32
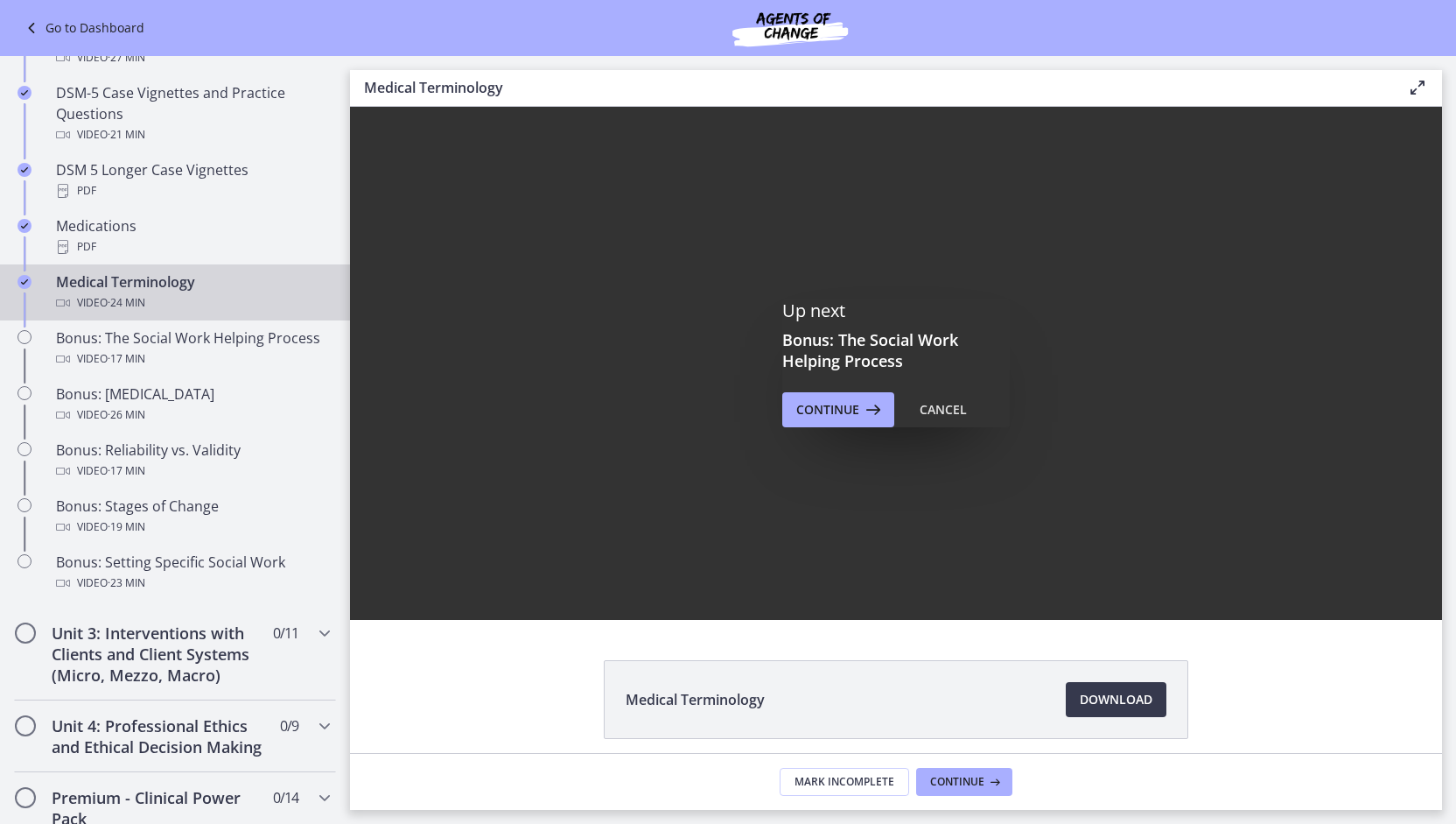
scroll to position [1180, 0]
